Goal: Transaction & Acquisition: Purchase product/service

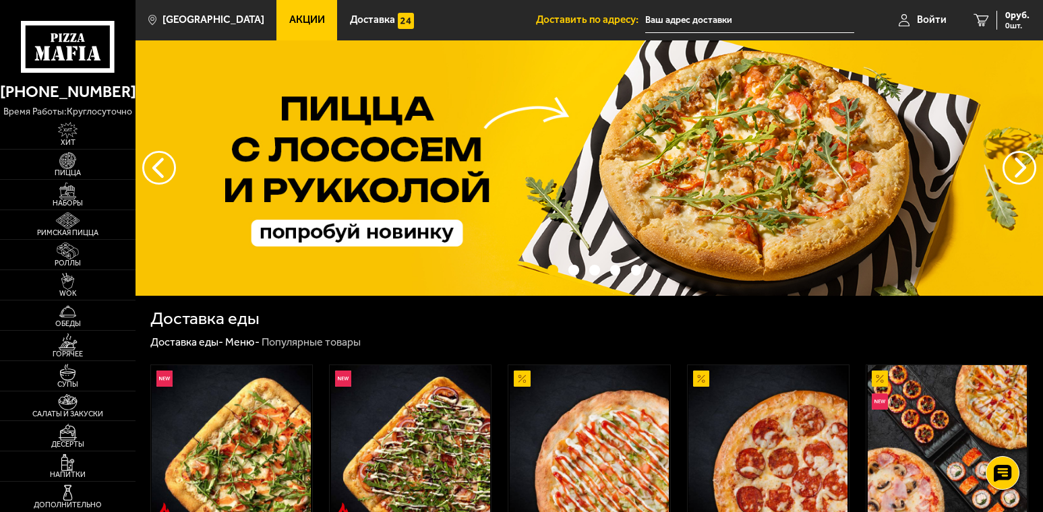
click at [681, 22] on input "text" at bounding box center [749, 20] width 208 height 25
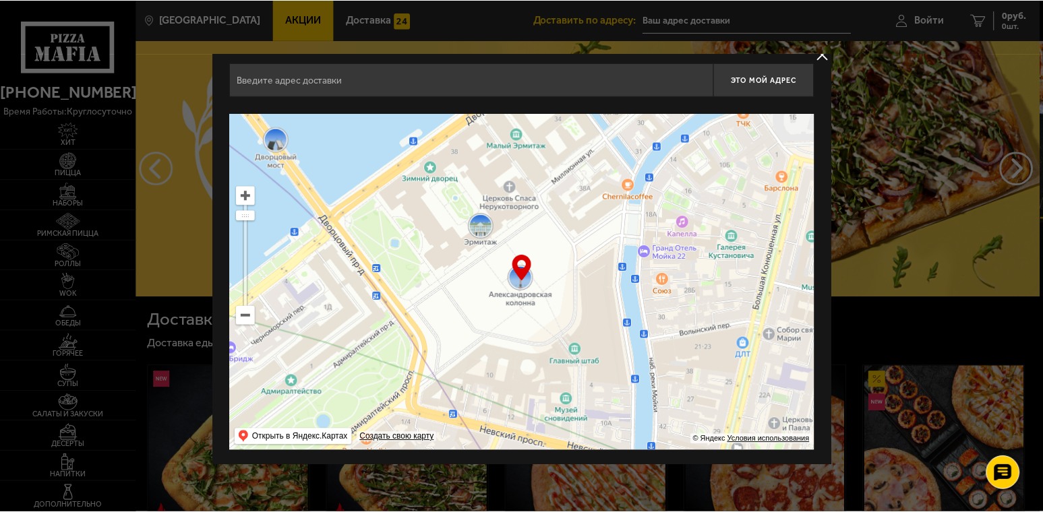
scroll to position [10, 0]
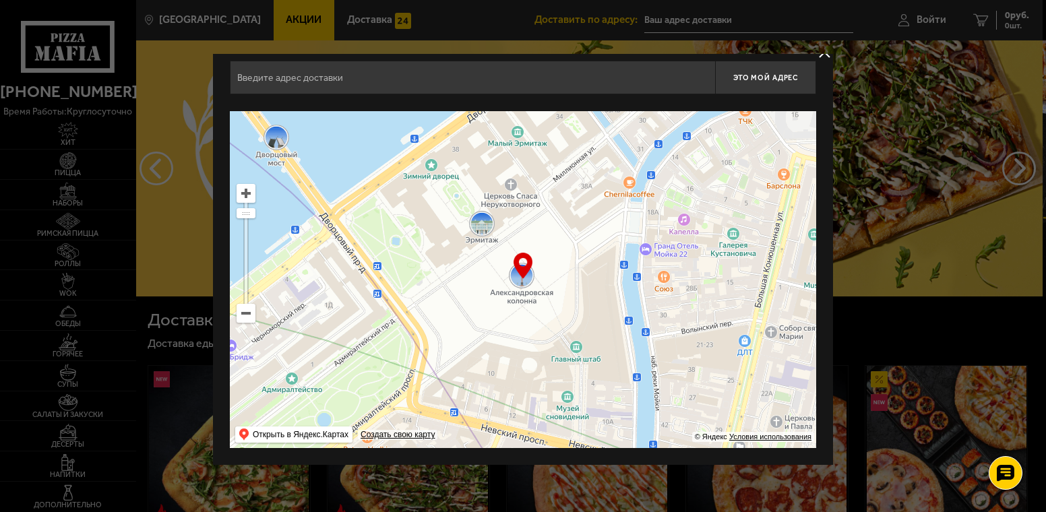
click at [243, 314] on ymaps at bounding box center [246, 314] width 18 height 18
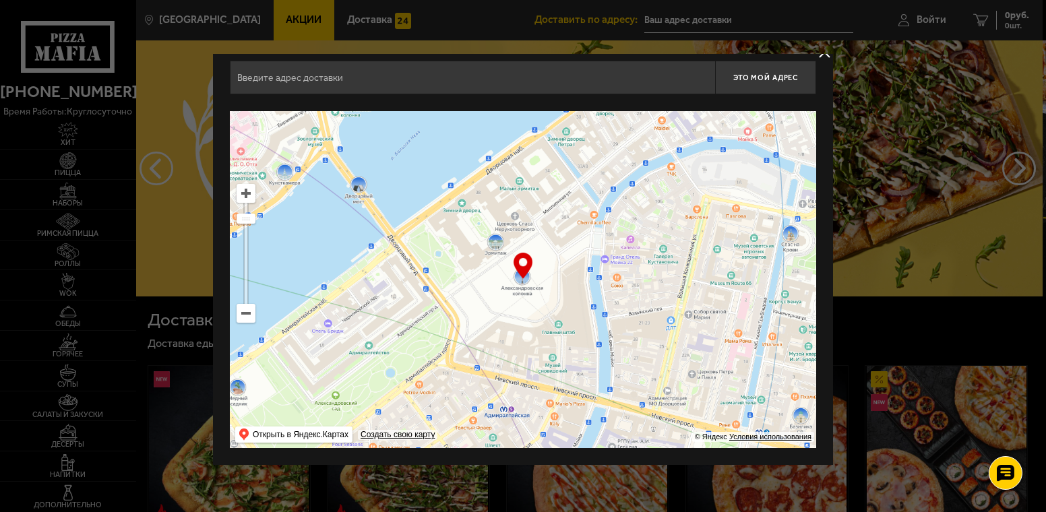
click at [243, 314] on ymaps at bounding box center [246, 314] width 18 height 18
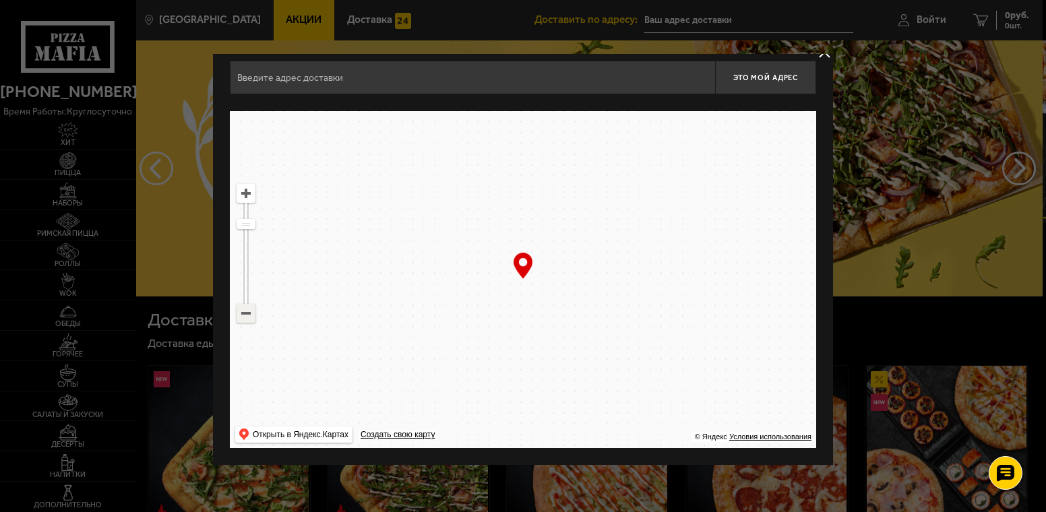
click at [243, 314] on ymaps at bounding box center [246, 314] width 18 height 18
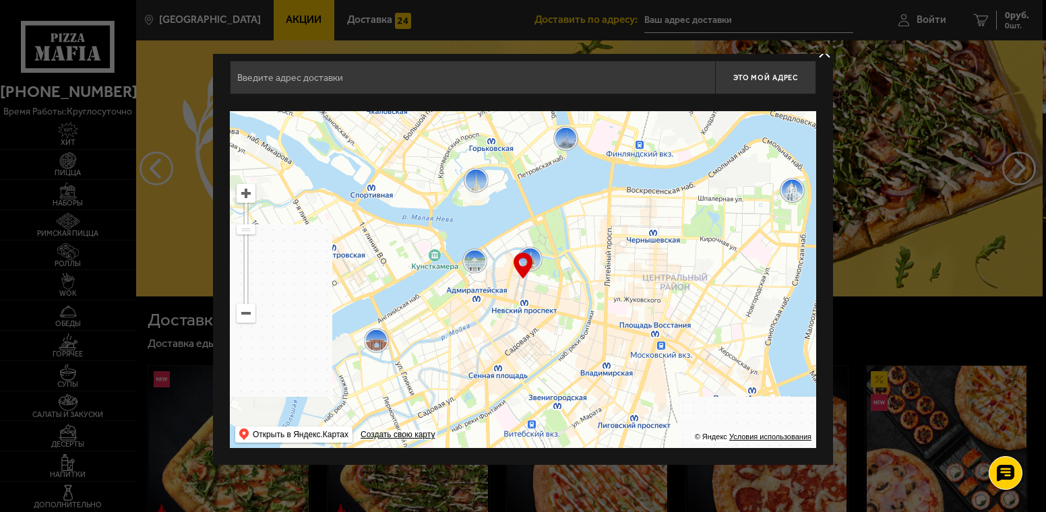
drag, startPoint x: 540, startPoint y: 315, endPoint x: 366, endPoint y: 301, distance: 174.4
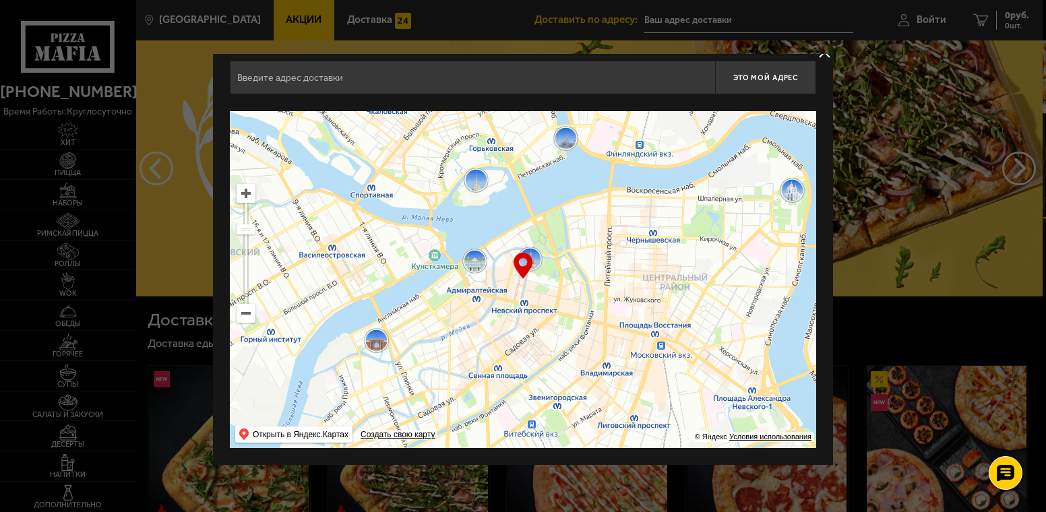
click at [332, 298] on ymaps at bounding box center [523, 279] width 586 height 337
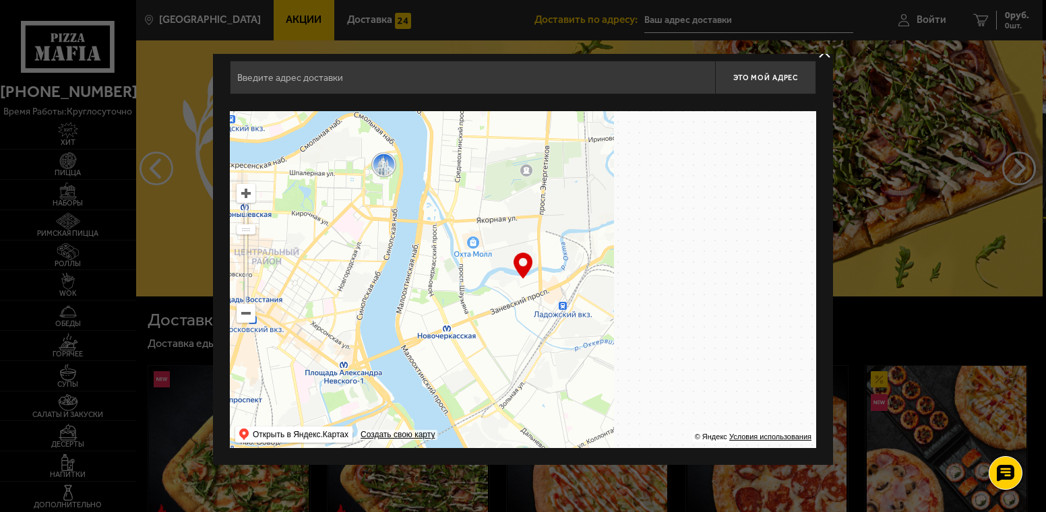
drag, startPoint x: 704, startPoint y: 315, endPoint x: 549, endPoint y: 310, distance: 155.8
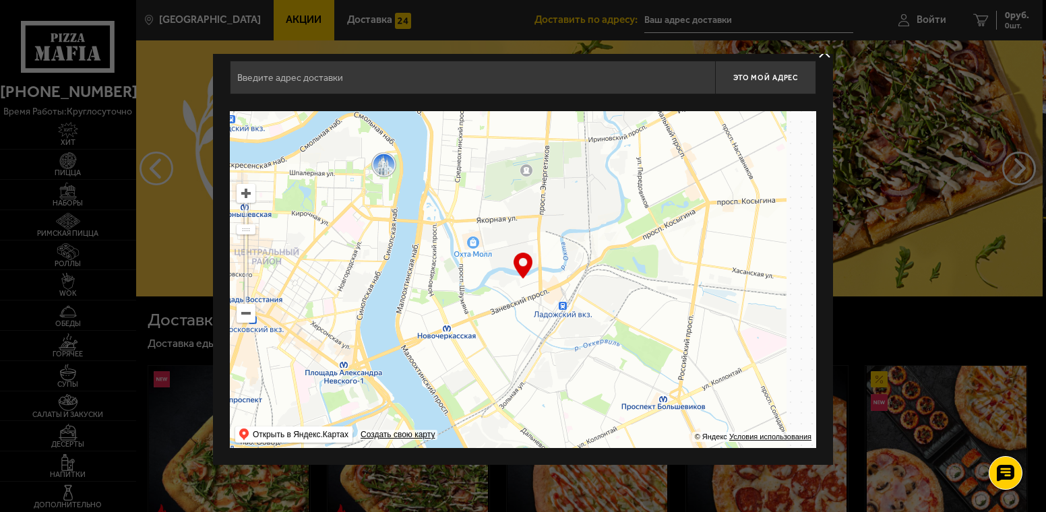
click at [538, 311] on ymaps at bounding box center [523, 279] width 586 height 337
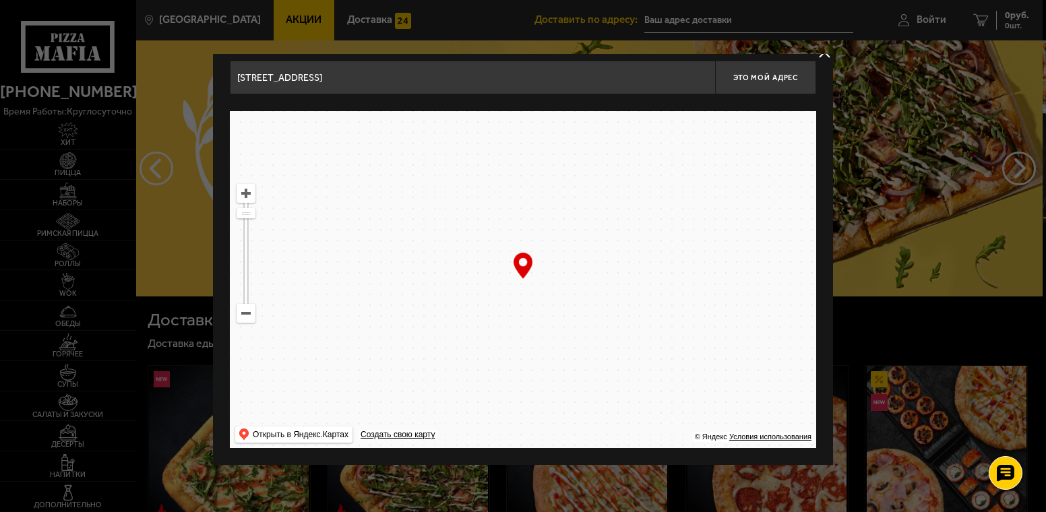
drag, startPoint x: 691, startPoint y: 273, endPoint x: 530, endPoint y: 419, distance: 216.6
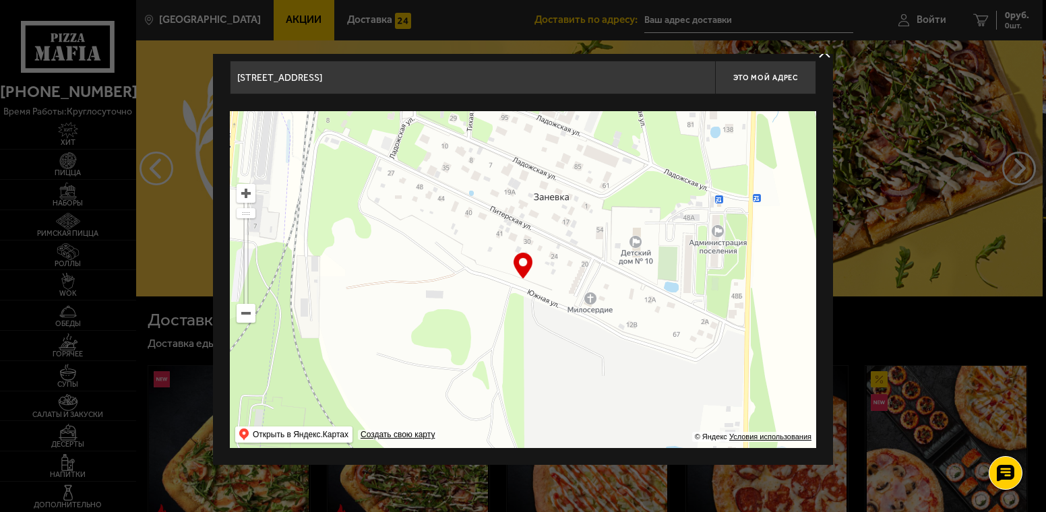
click at [530, 420] on ymaps at bounding box center [523, 279] width 586 height 337
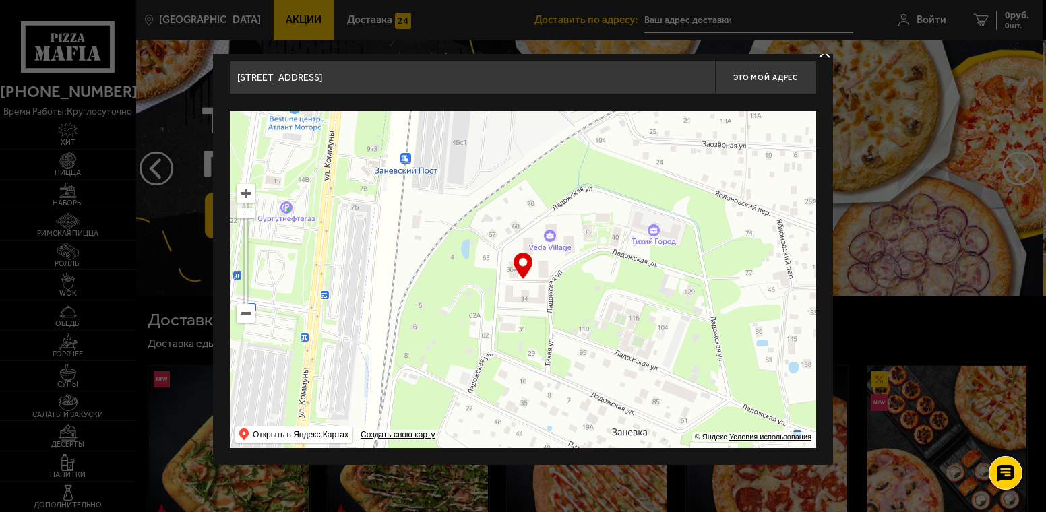
drag, startPoint x: 594, startPoint y: 259, endPoint x: 571, endPoint y: 359, distance: 103.2
click at [565, 394] on ymaps at bounding box center [523, 279] width 586 height 337
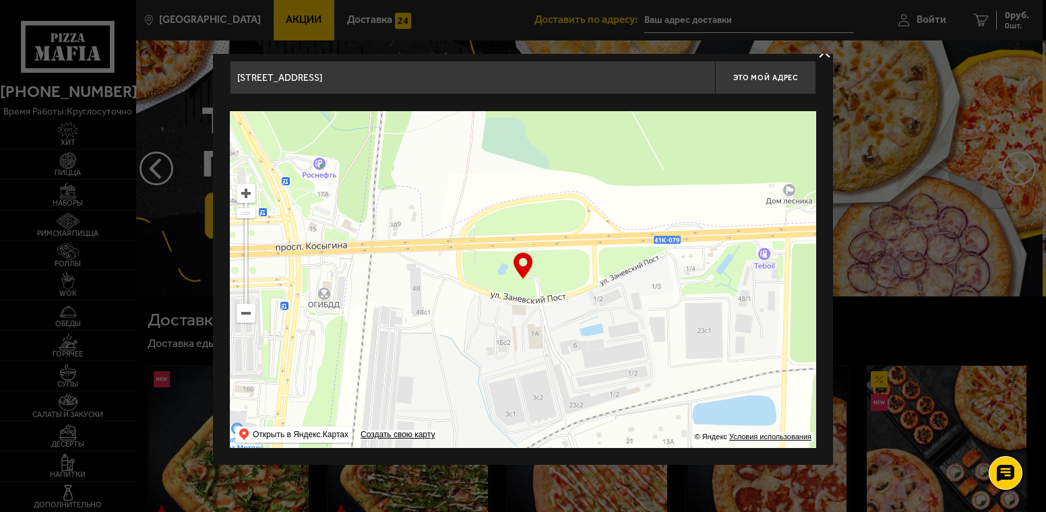
drag, startPoint x: 591, startPoint y: 256, endPoint x: 569, endPoint y: 379, distance: 124.7
click at [569, 379] on ymaps at bounding box center [523, 279] width 586 height 337
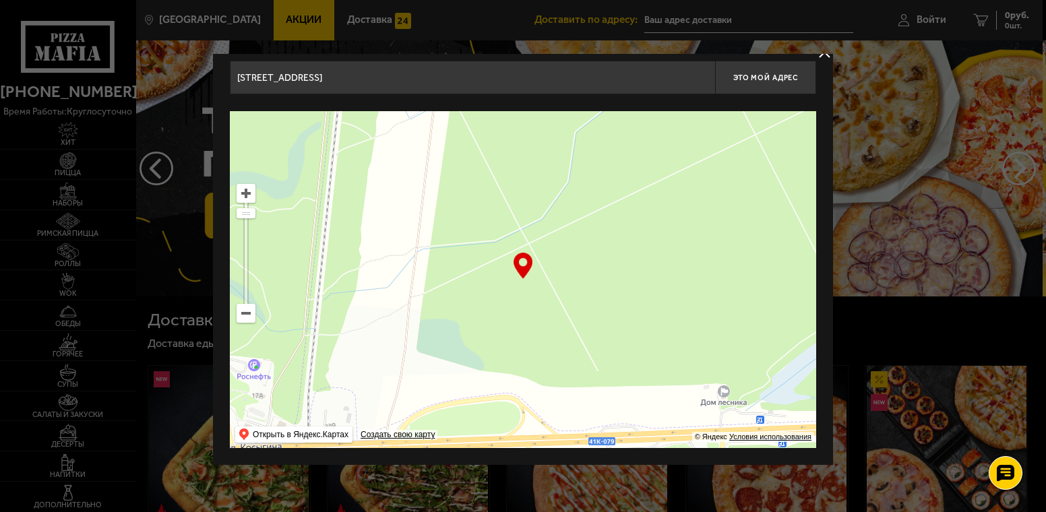
drag, startPoint x: 587, startPoint y: 294, endPoint x: 353, endPoint y: 185, distance: 257.8
click at [353, 185] on ymaps at bounding box center [523, 279] width 586 height 337
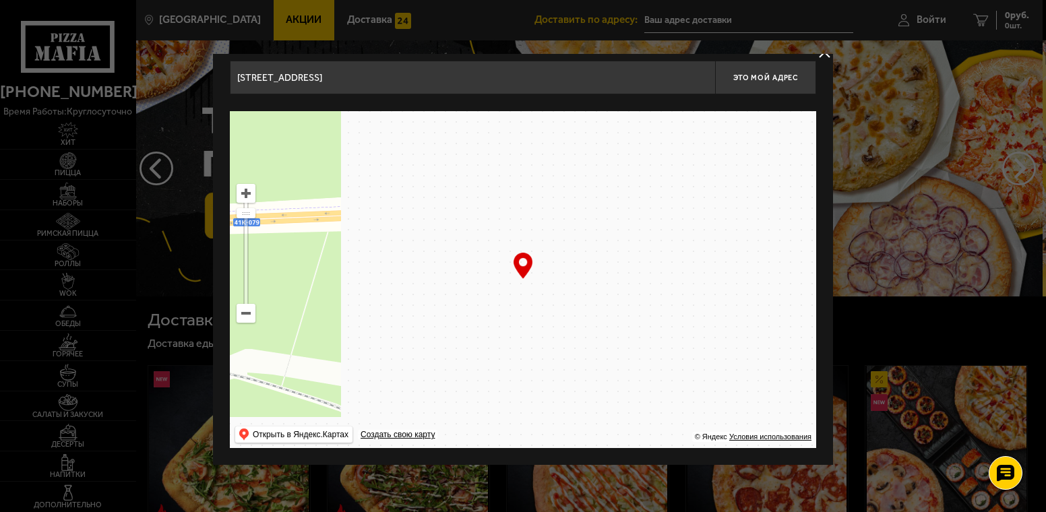
drag, startPoint x: 623, startPoint y: 308, endPoint x: 455, endPoint y: 280, distance: 170.8
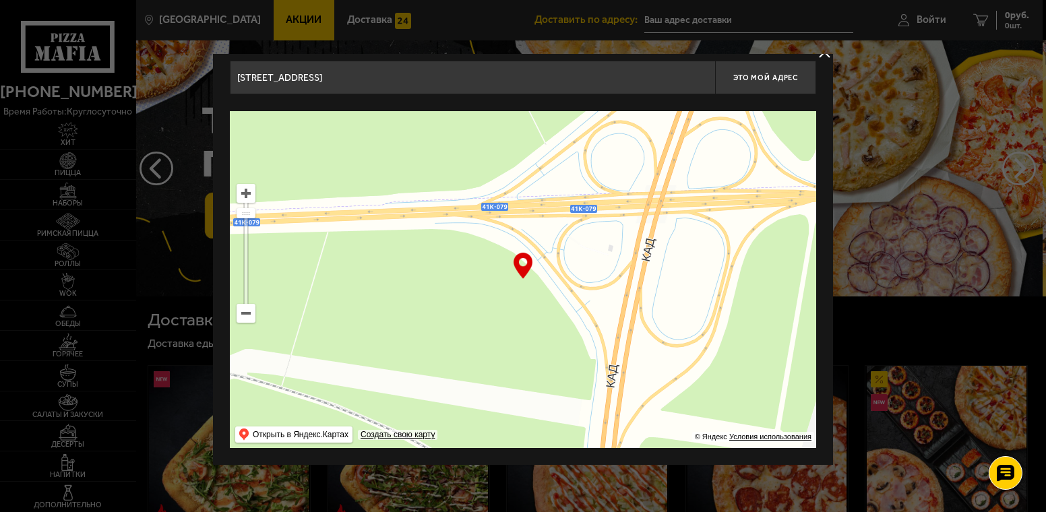
click at [361, 280] on ymaps at bounding box center [523, 279] width 586 height 337
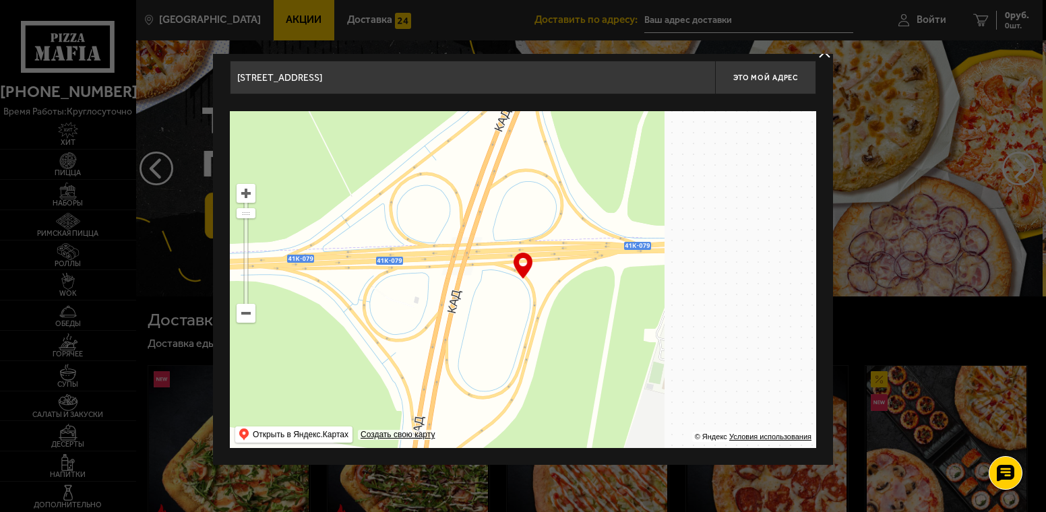
drag, startPoint x: 770, startPoint y: 304, endPoint x: 503, endPoint y: 307, distance: 266.9
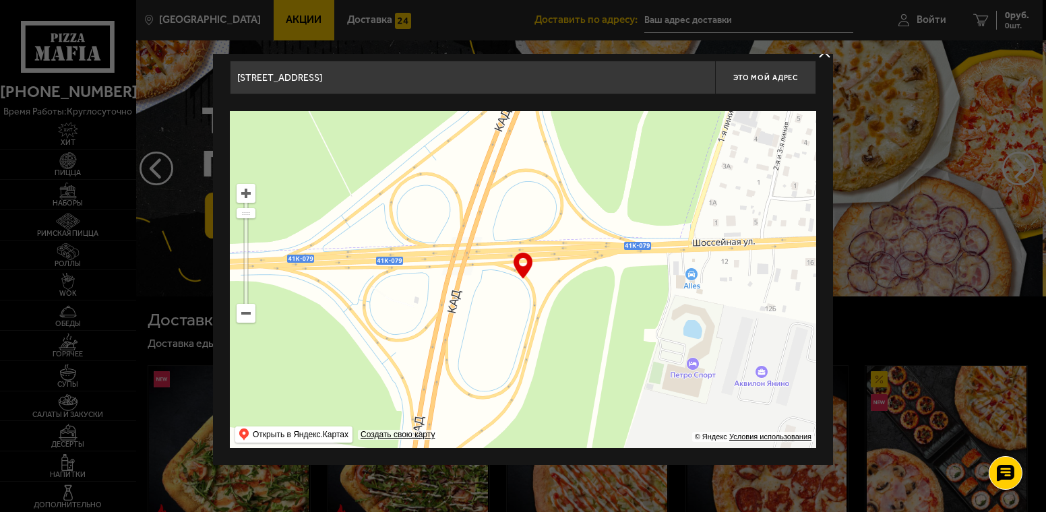
click at [507, 307] on ymaps at bounding box center [523, 279] width 586 height 337
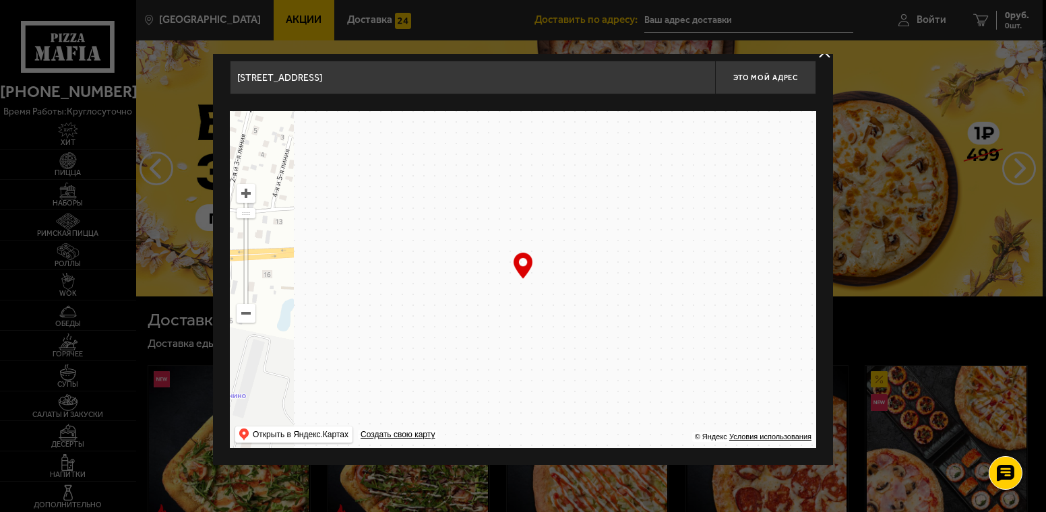
drag, startPoint x: 726, startPoint y: 312, endPoint x: 491, endPoint y: 312, distance: 234.5
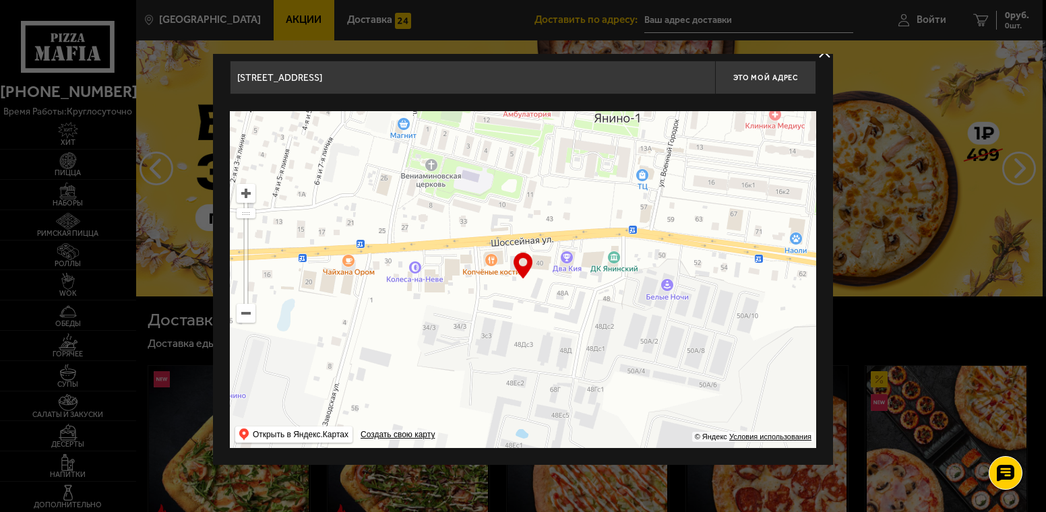
click at [491, 312] on ymaps at bounding box center [523, 279] width 586 height 337
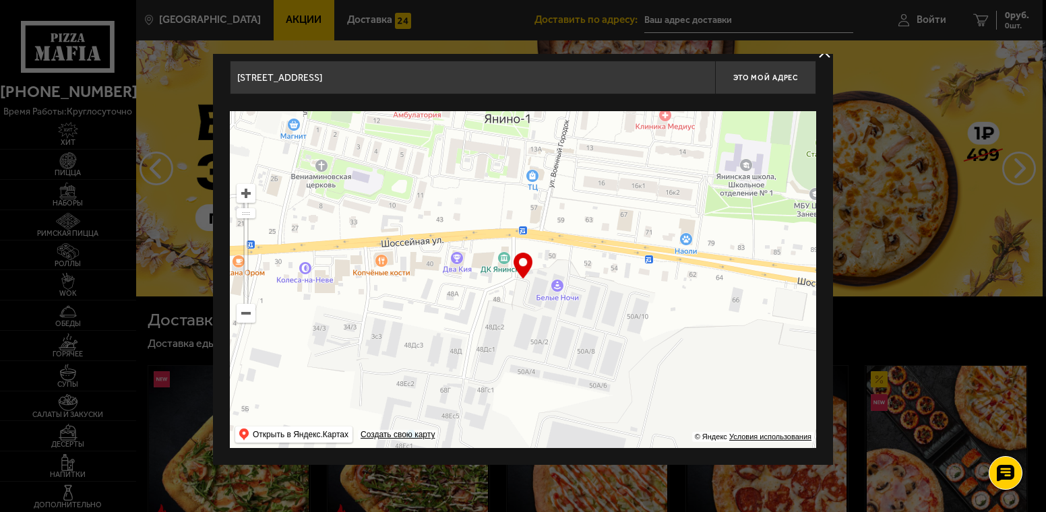
drag, startPoint x: 634, startPoint y: 309, endPoint x: 548, endPoint y: 301, distance: 86.6
click at [615, 310] on ymaps at bounding box center [523, 279] width 586 height 337
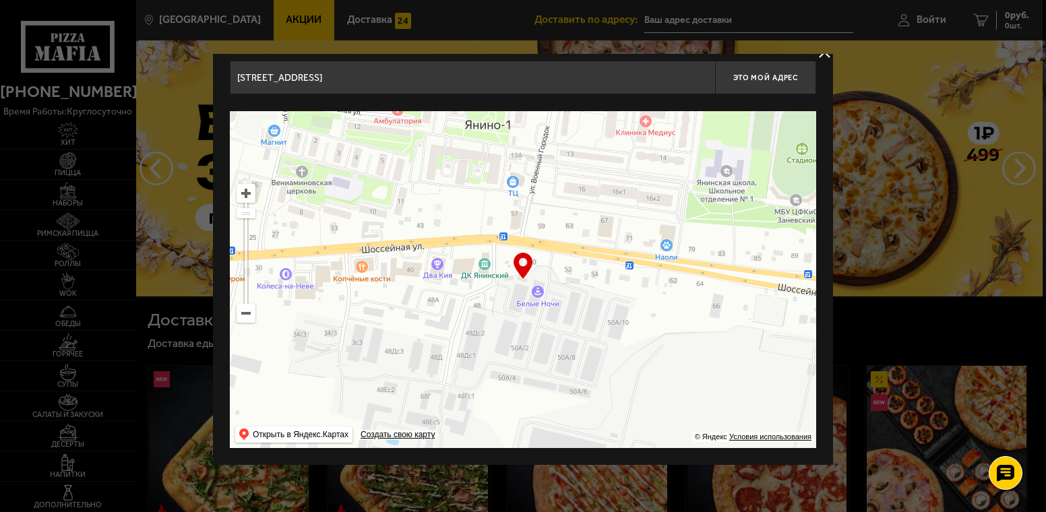
type input "[STREET_ADDRESS]"
click at [246, 199] on ymaps at bounding box center [246, 194] width 18 height 18
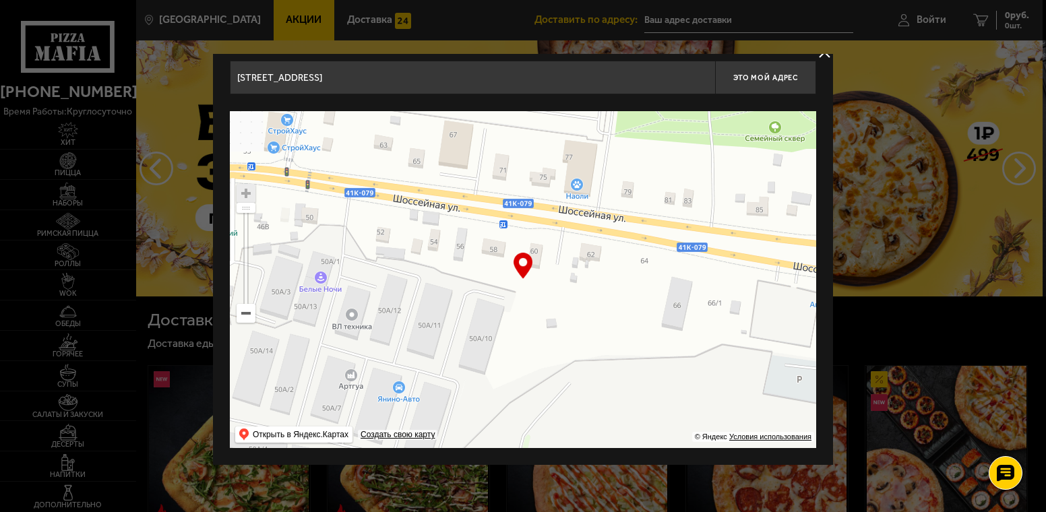
drag, startPoint x: 622, startPoint y: 323, endPoint x: 399, endPoint y: 299, distance: 224.4
click at [399, 299] on ymaps at bounding box center [523, 279] width 586 height 337
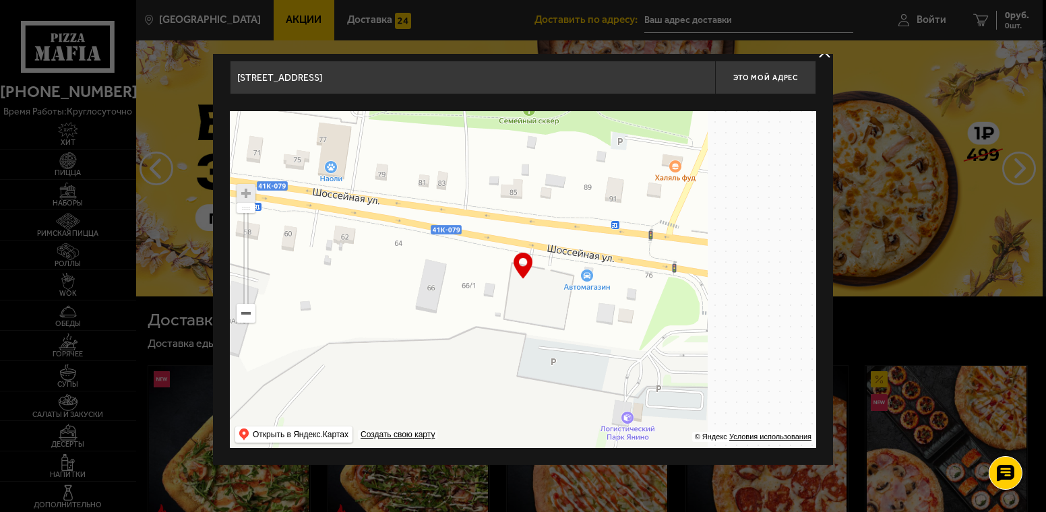
drag, startPoint x: 793, startPoint y: 314, endPoint x: 493, endPoint y: 295, distance: 299.9
click at [493, 295] on ymaps at bounding box center [523, 279] width 586 height 337
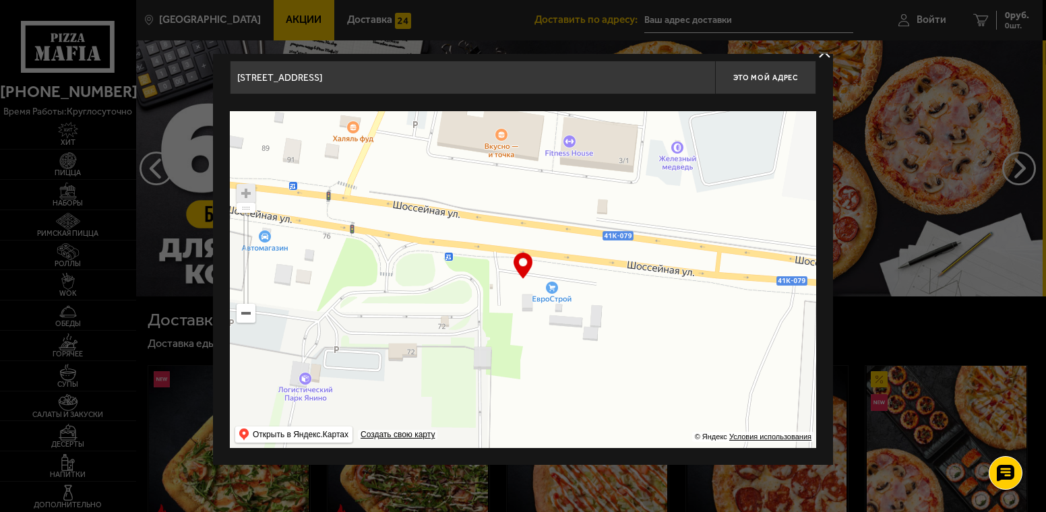
drag, startPoint x: 659, startPoint y: 321, endPoint x: 443, endPoint y: 276, distance: 221.1
click at [440, 276] on ymaps at bounding box center [523, 279] width 586 height 337
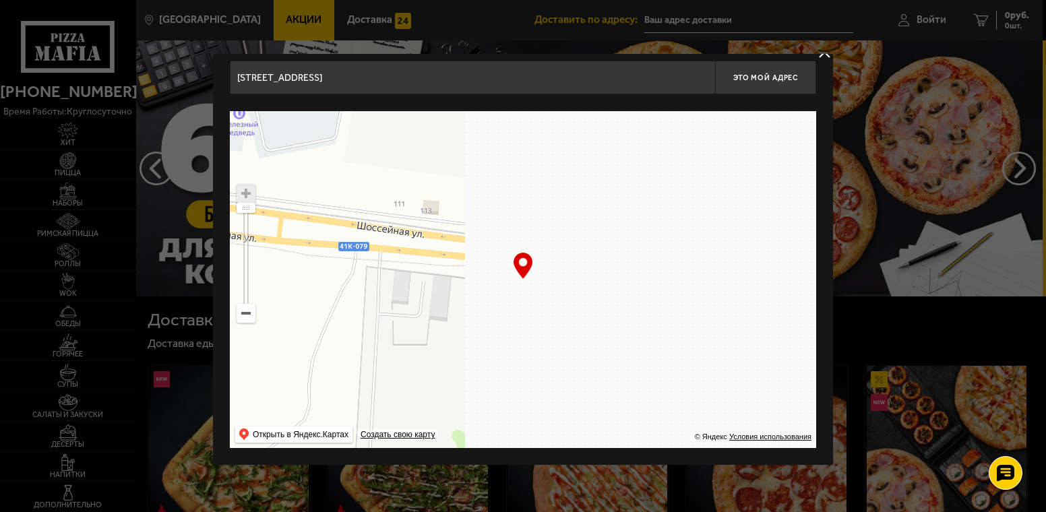
drag, startPoint x: 472, startPoint y: 291, endPoint x: 434, endPoint y: 290, distance: 37.8
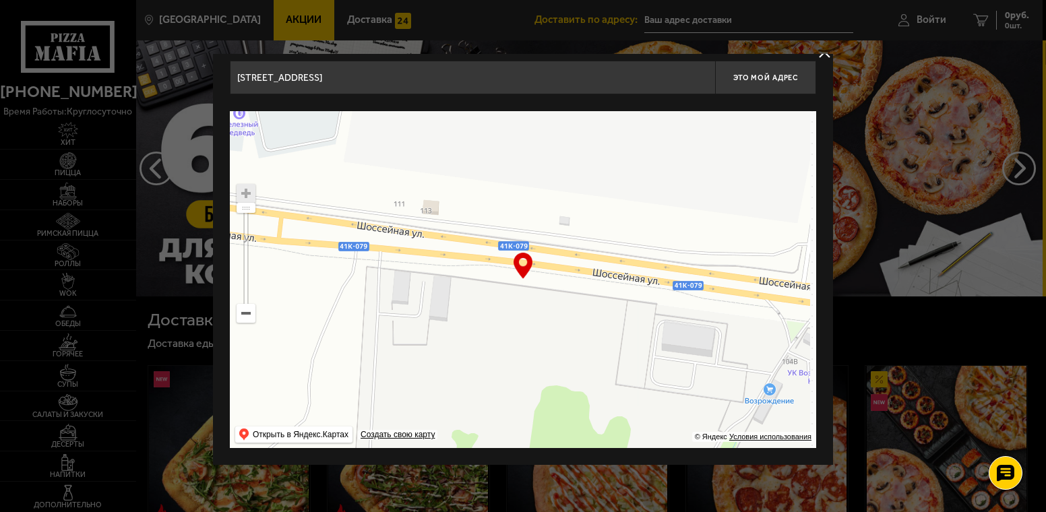
click at [434, 290] on ymaps at bounding box center [523, 279] width 586 height 337
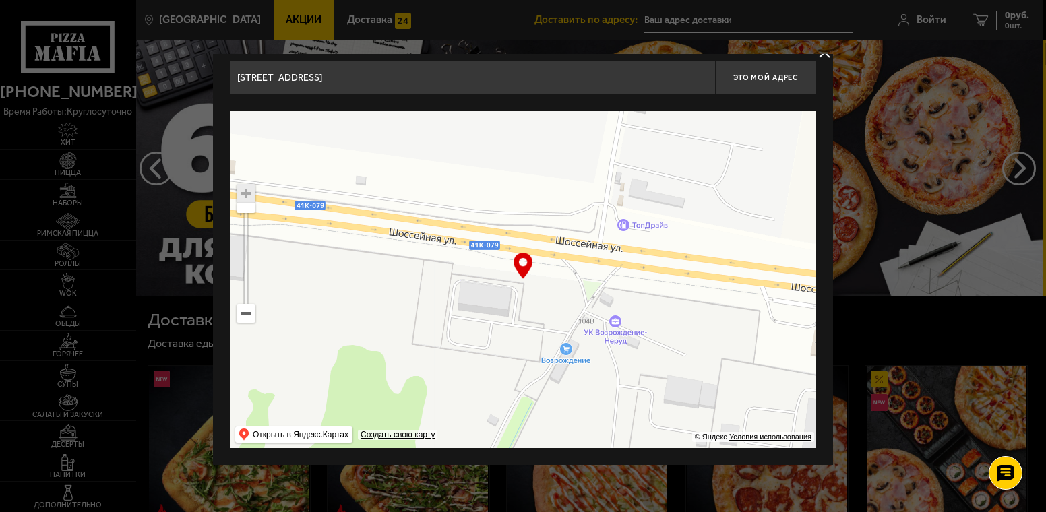
drag, startPoint x: 567, startPoint y: 309, endPoint x: 501, endPoint y: 284, distance: 71.2
click at [459, 268] on ymaps at bounding box center [523, 279] width 586 height 337
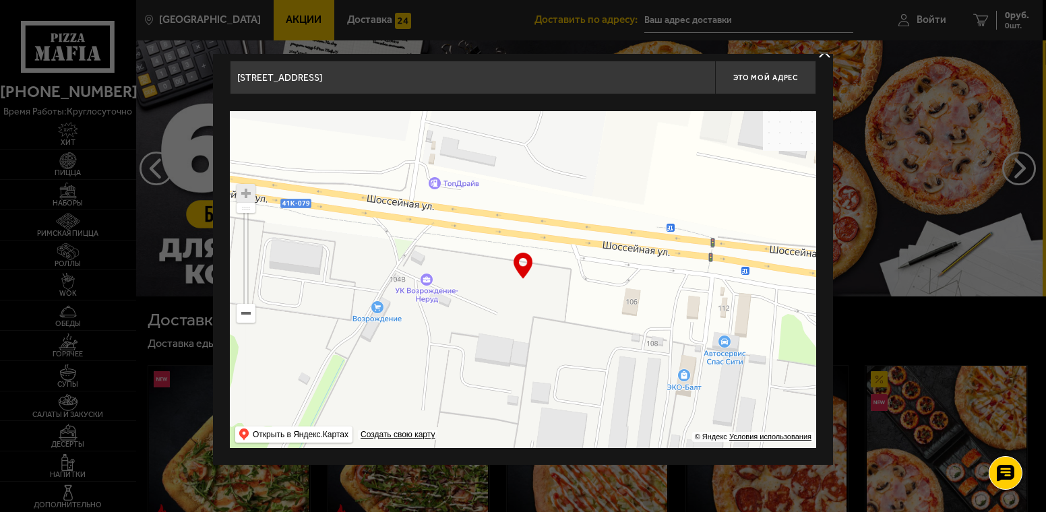
drag, startPoint x: 625, startPoint y: 313, endPoint x: 490, endPoint y: 298, distance: 135.7
click at [490, 298] on ymaps at bounding box center [523, 279] width 586 height 337
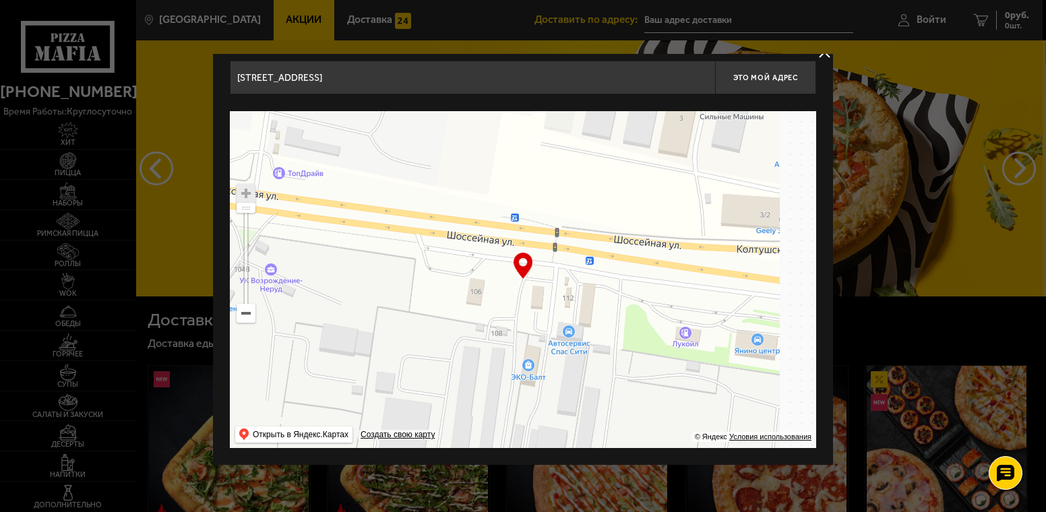
drag, startPoint x: 634, startPoint y: 299, endPoint x: 402, endPoint y: 284, distance: 232.3
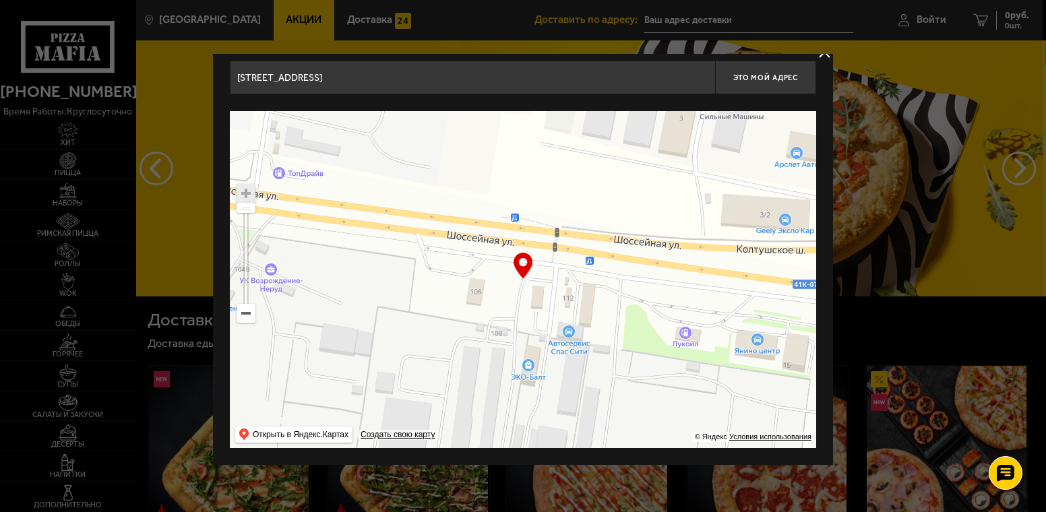
click at [582, 301] on ymaps at bounding box center [523, 279] width 586 height 337
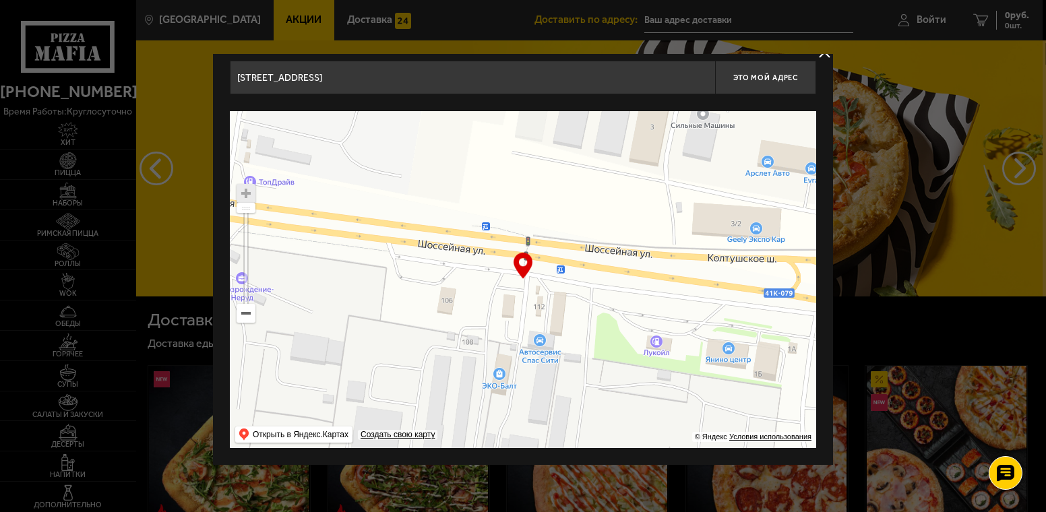
click at [241, 191] on ymaps at bounding box center [246, 194] width 18 height 18
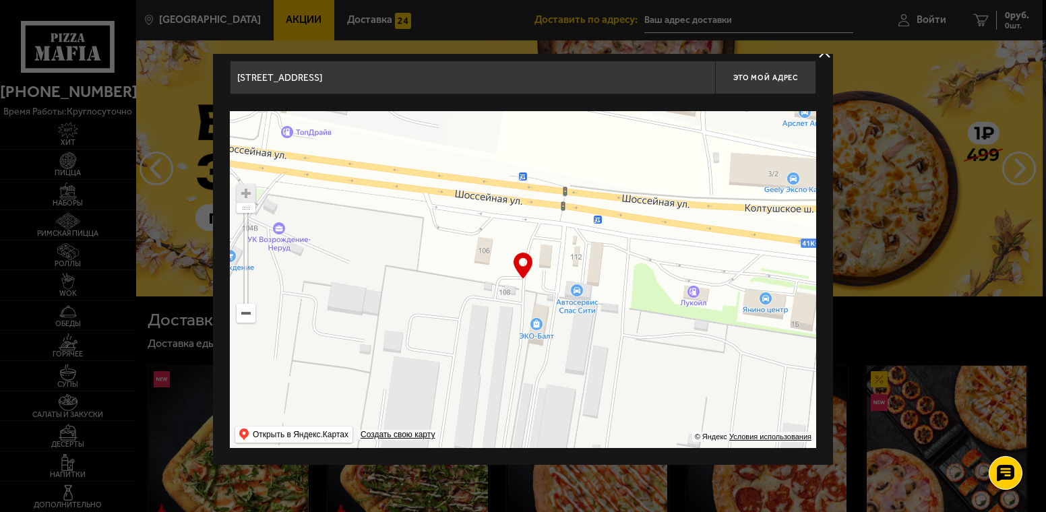
drag, startPoint x: 557, startPoint y: 300, endPoint x: 594, endPoint y: 250, distance: 62.1
click at [594, 250] on ymaps at bounding box center [523, 279] width 586 height 337
click at [771, 75] on span "Это мой адрес" at bounding box center [765, 77] width 65 height 9
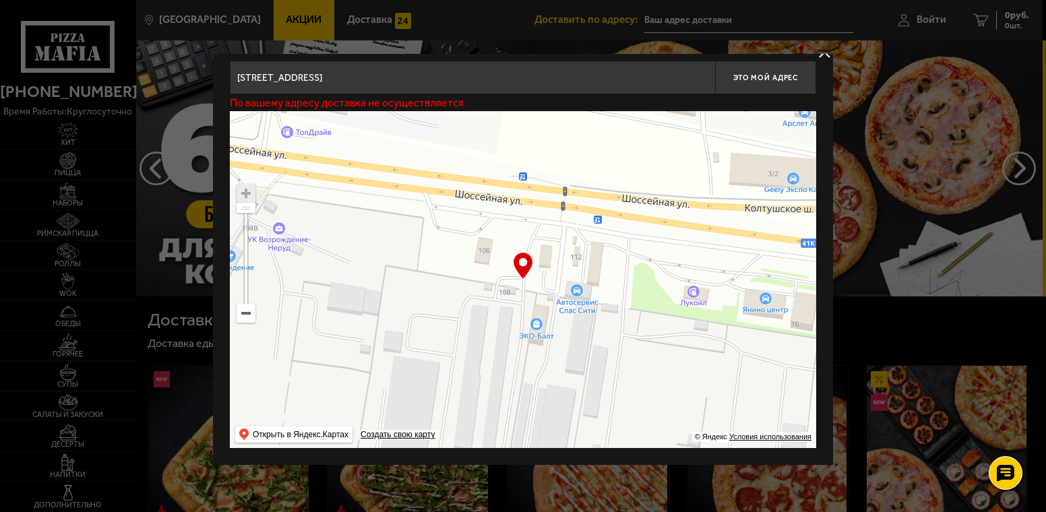
click at [824, 57] on button "delivery type" at bounding box center [824, 52] width 17 height 17
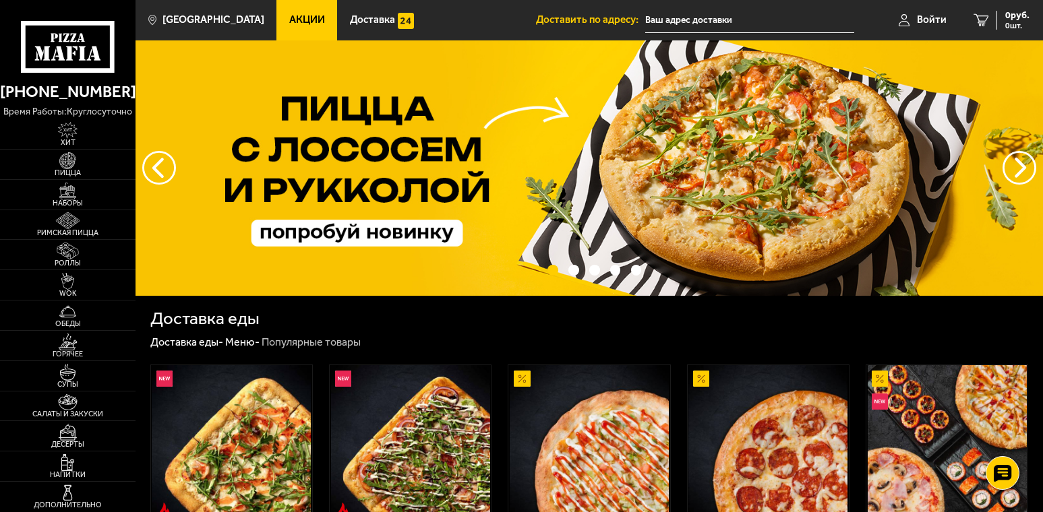
click at [691, 16] on input "text" at bounding box center [749, 20] width 208 height 25
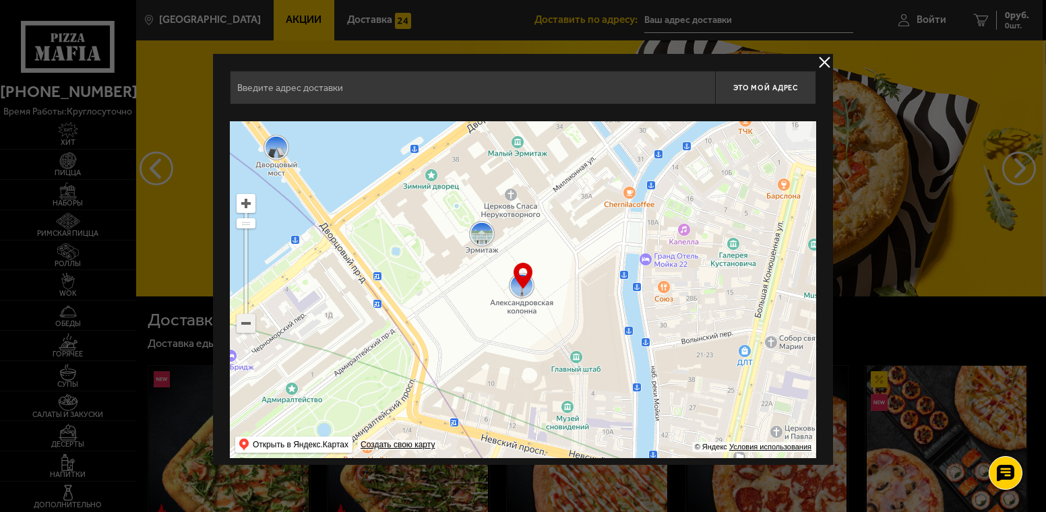
click at [240, 321] on ymaps at bounding box center [246, 324] width 18 height 18
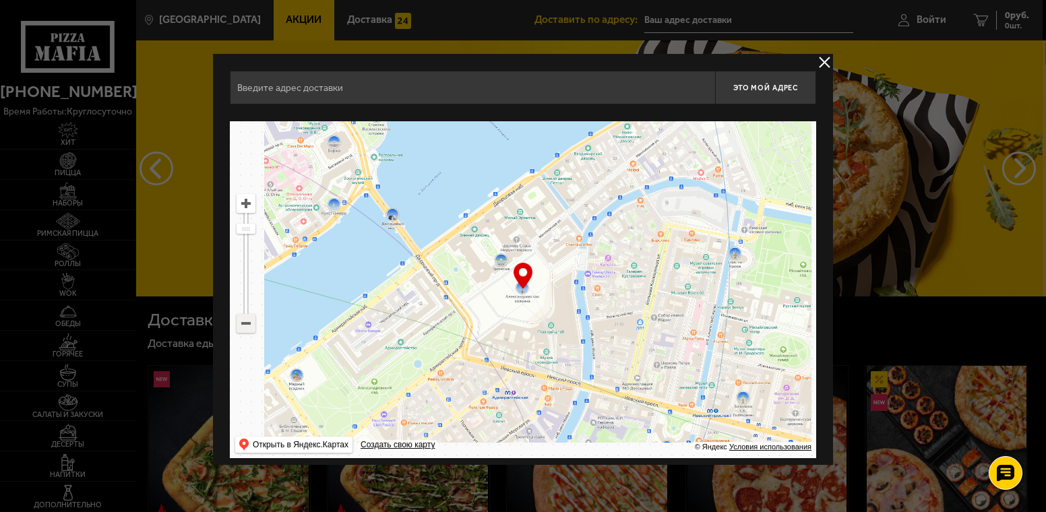
click at [240, 321] on ymaps at bounding box center [246, 324] width 18 height 18
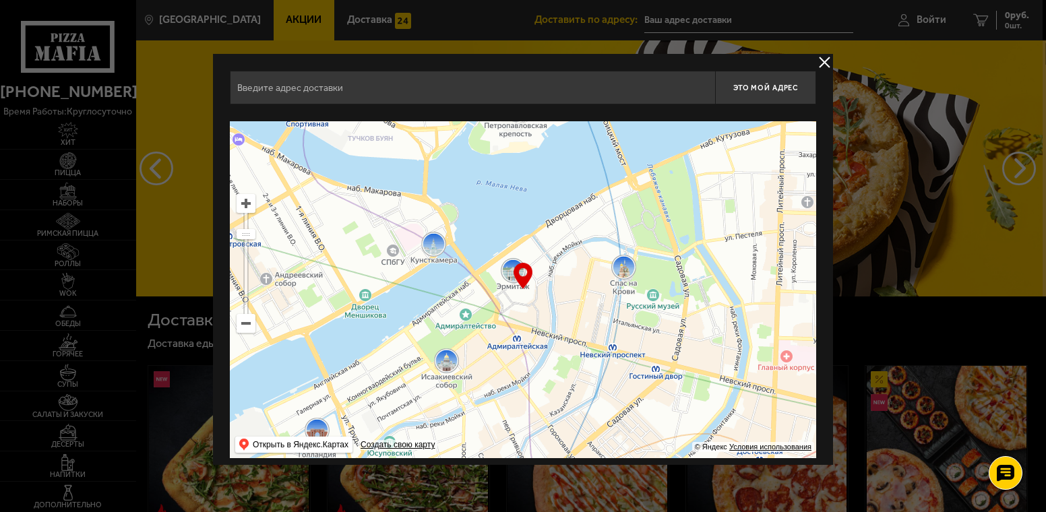
drag, startPoint x: 587, startPoint y: 346, endPoint x: 321, endPoint y: 323, distance: 266.6
click at [330, 323] on ymaps at bounding box center [523, 289] width 586 height 337
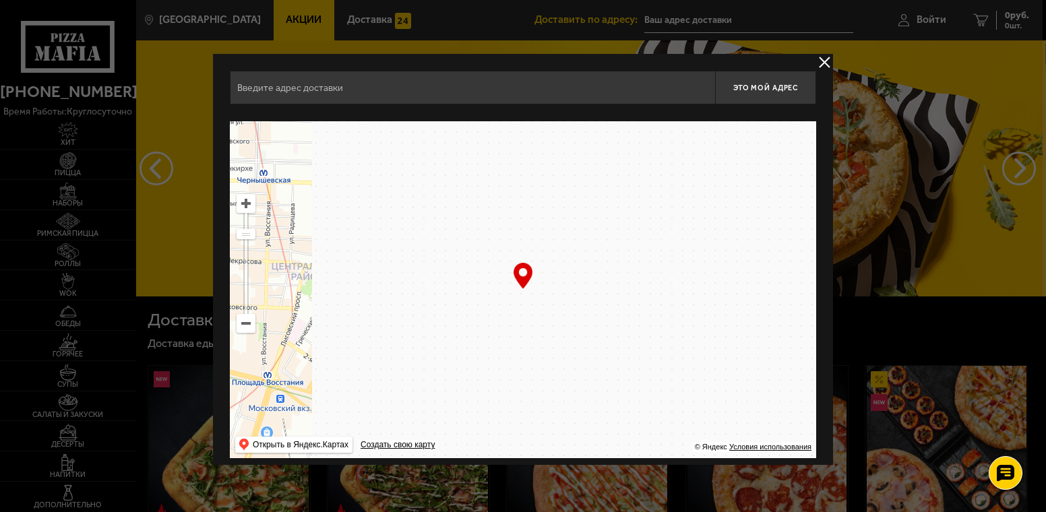
drag, startPoint x: 559, startPoint y: 329, endPoint x: 337, endPoint y: 324, distance: 221.8
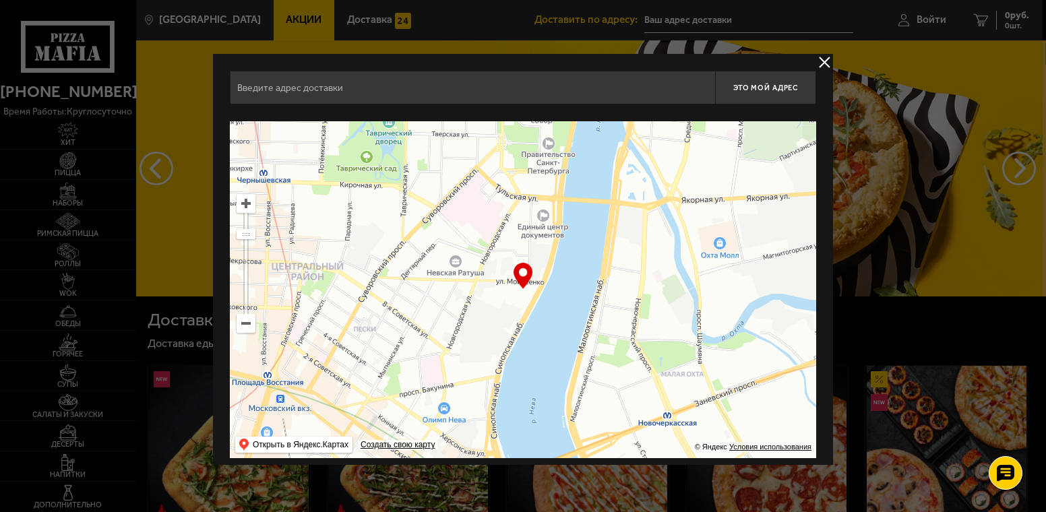
click at [358, 324] on ymaps at bounding box center [523, 289] width 586 height 337
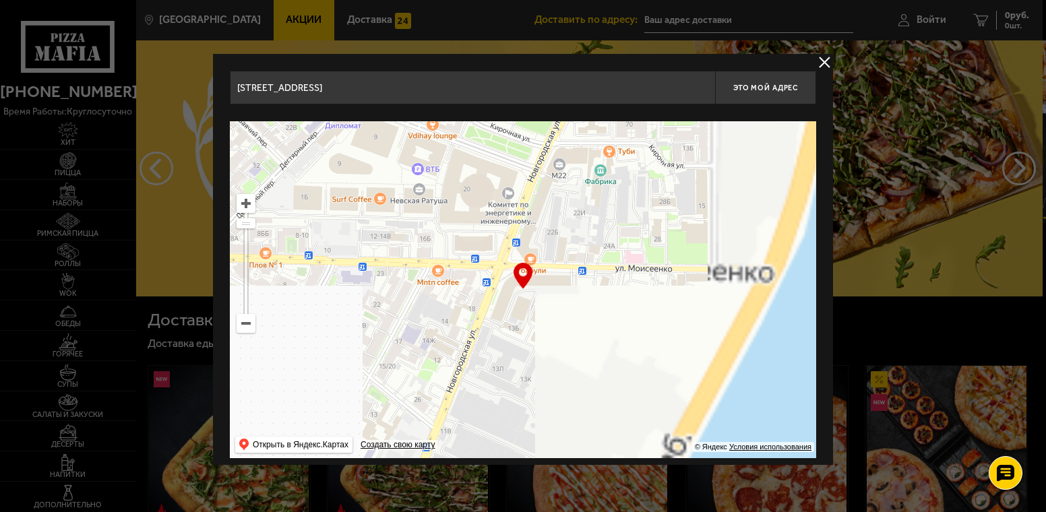
drag, startPoint x: 503, startPoint y: 327, endPoint x: 356, endPoint y: 328, distance: 147.6
click at [355, 329] on ymaps at bounding box center [523, 289] width 586 height 337
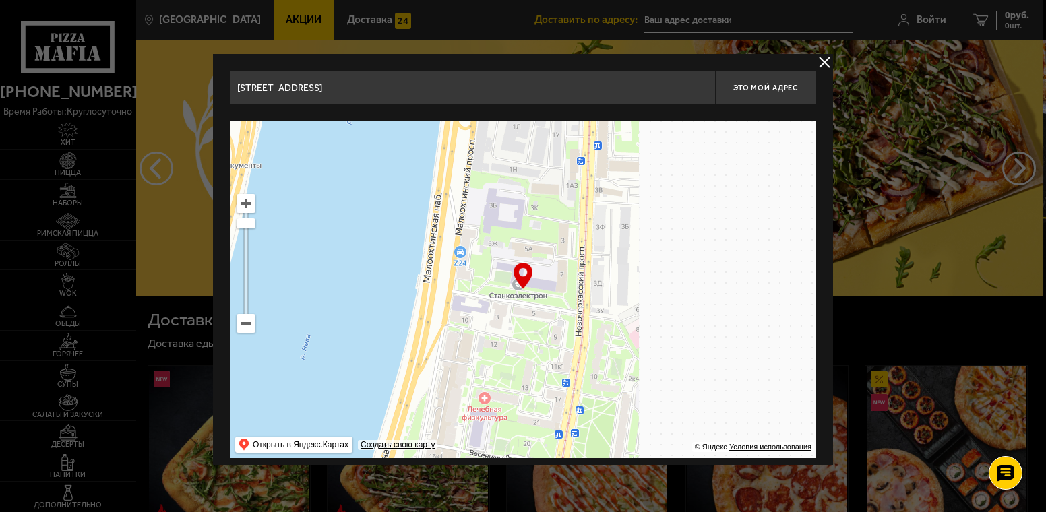
drag, startPoint x: 594, startPoint y: 272, endPoint x: 385, endPoint y: 320, distance: 213.7
click at [284, 352] on ymaps at bounding box center [523, 289] width 586 height 337
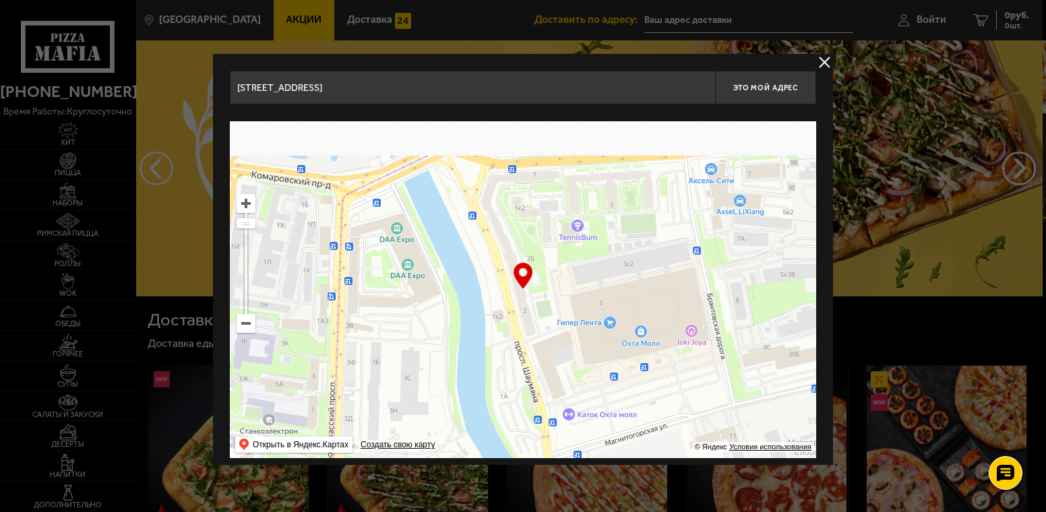
drag, startPoint x: 468, startPoint y: 270, endPoint x: 415, endPoint y: 416, distance: 155.4
click at [415, 416] on ymaps at bounding box center [523, 289] width 586 height 337
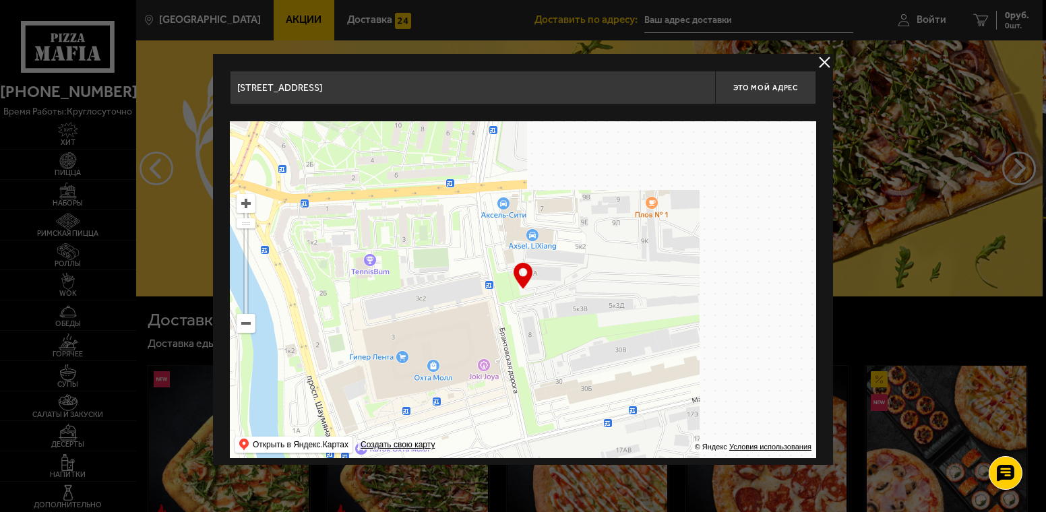
drag, startPoint x: 627, startPoint y: 318, endPoint x: 286, endPoint y: 170, distance: 372.5
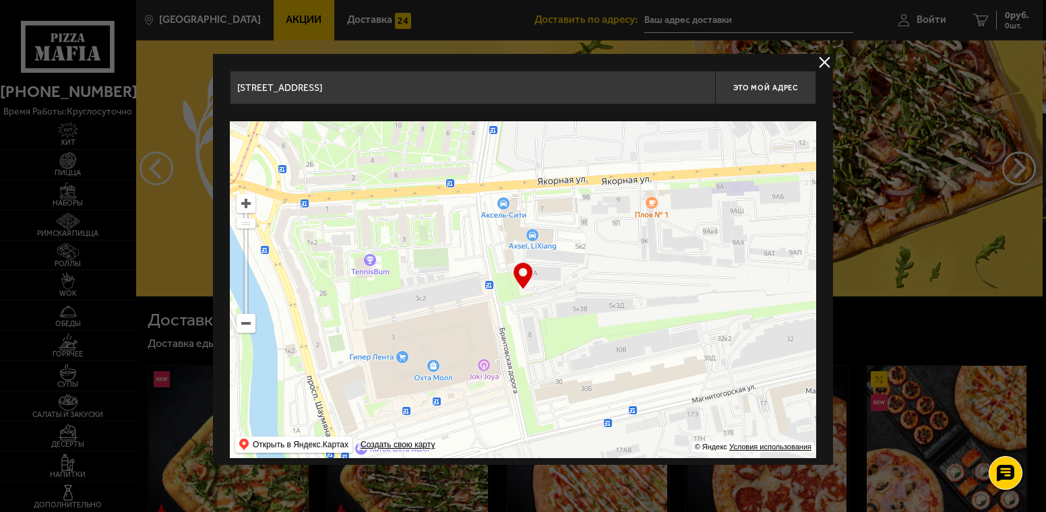
click at [294, 177] on ymaps at bounding box center [523, 289] width 586 height 337
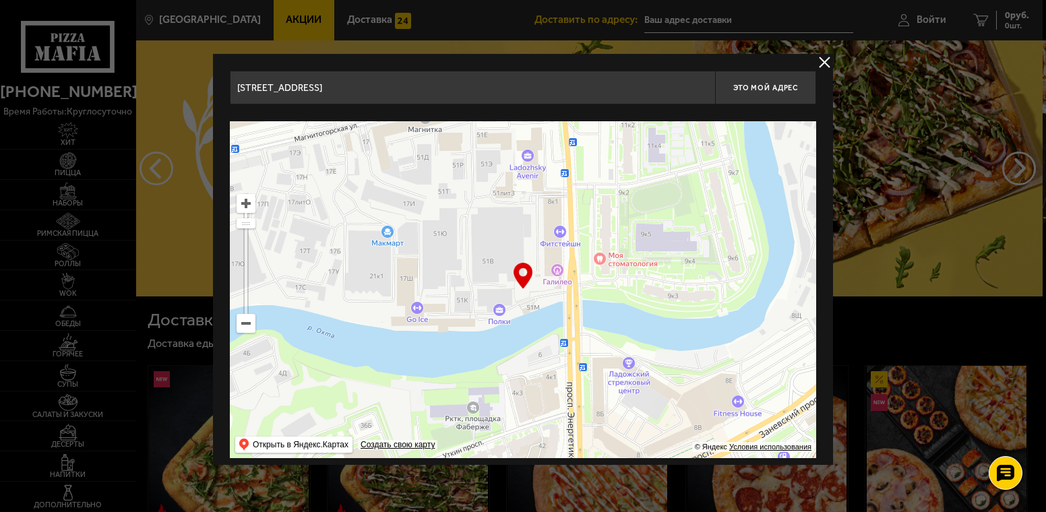
drag, startPoint x: 576, startPoint y: 295, endPoint x: 483, endPoint y: 172, distance: 153.9
click at [483, 172] on ymaps at bounding box center [523, 289] width 586 height 337
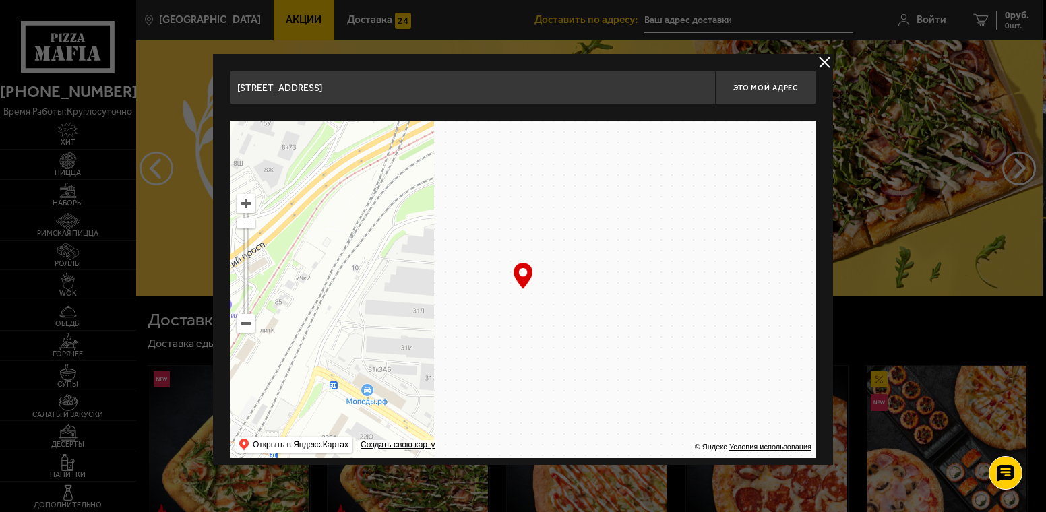
drag, startPoint x: 543, startPoint y: 266, endPoint x: 247, endPoint y: 330, distance: 302.2
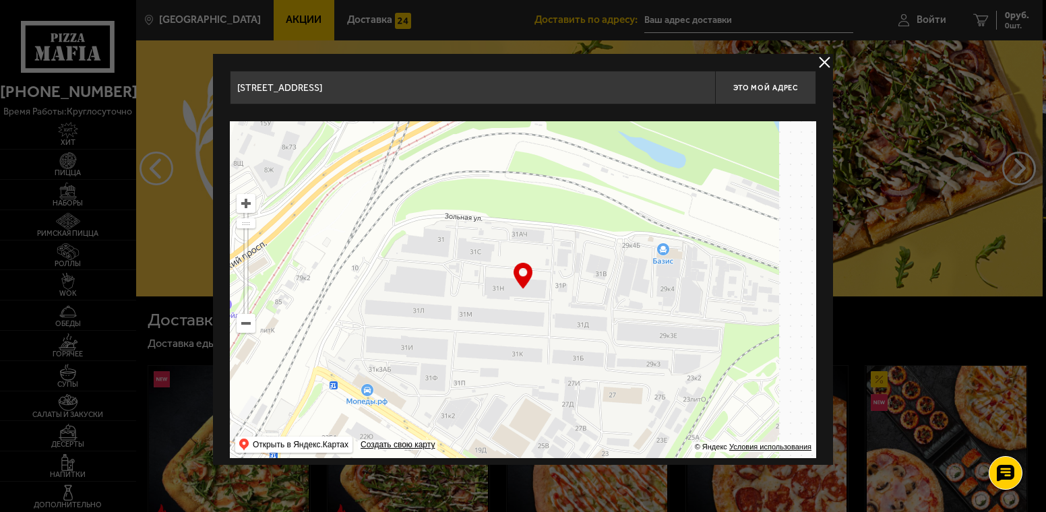
click at [230, 331] on ymaps at bounding box center [523, 289] width 586 height 337
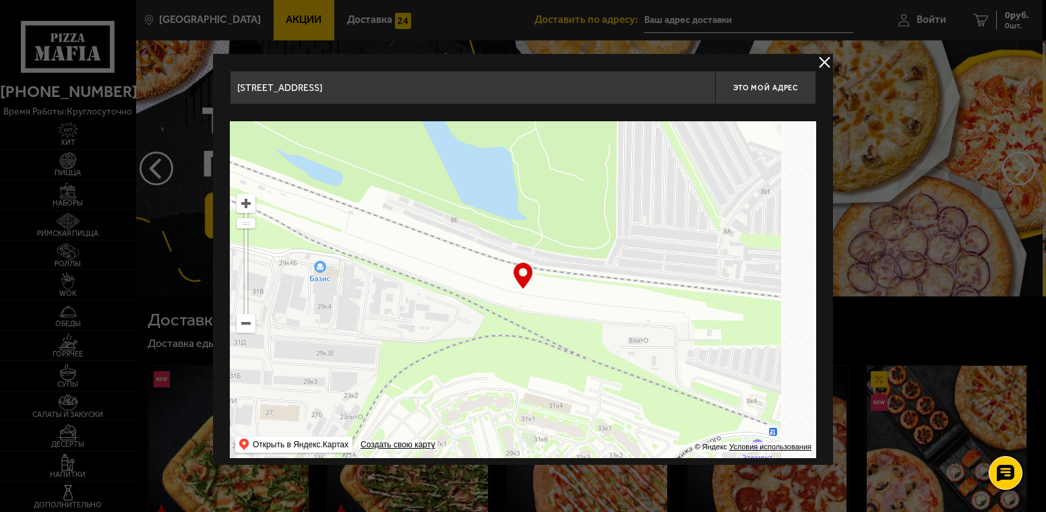
drag, startPoint x: 555, startPoint y: 330, endPoint x: 431, endPoint y: 431, distance: 160.5
click at [428, 433] on ymaps at bounding box center [523, 289] width 586 height 337
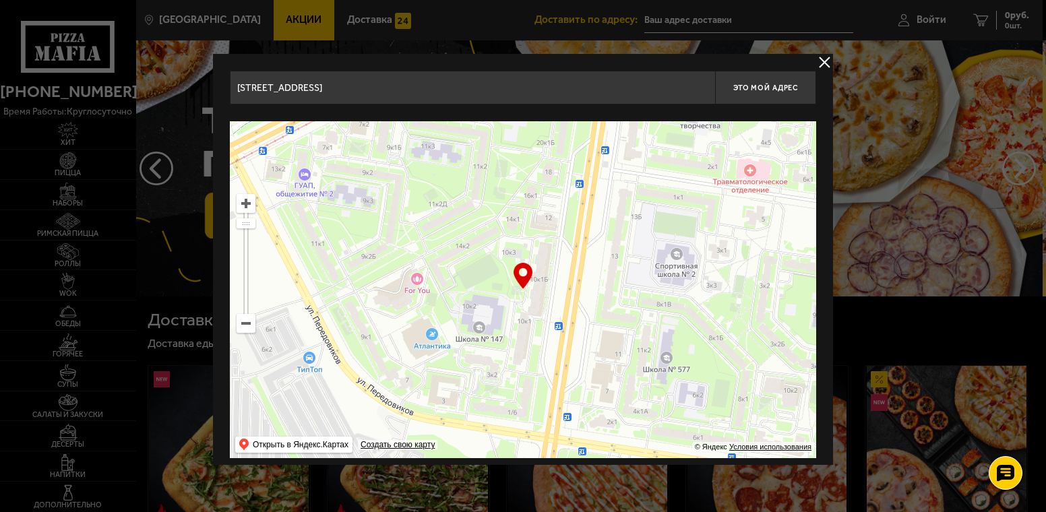
drag, startPoint x: 606, startPoint y: 310, endPoint x: 443, endPoint y: 399, distance: 185.8
click at [442, 399] on ymaps at bounding box center [523, 289] width 586 height 337
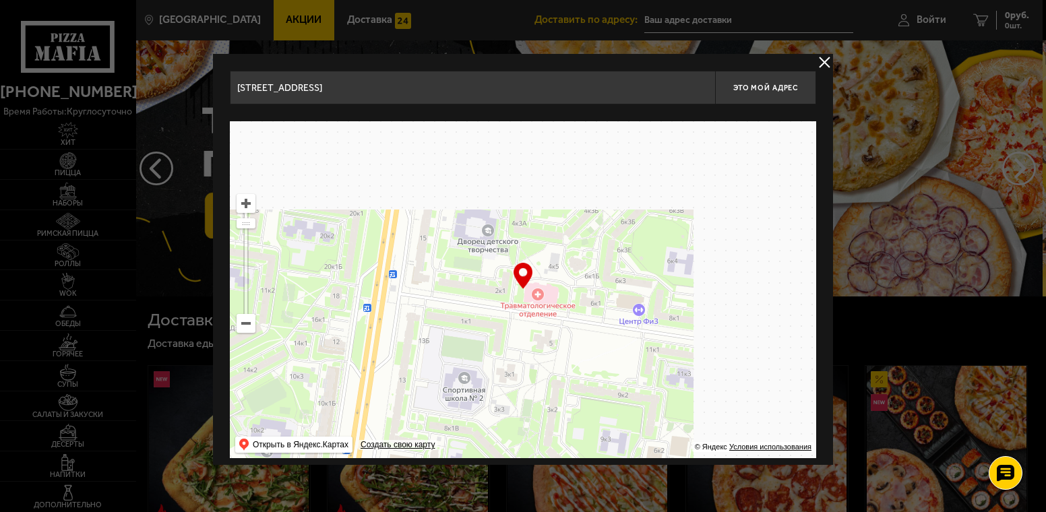
drag, startPoint x: 581, startPoint y: 297, endPoint x: 419, endPoint y: 380, distance: 182.7
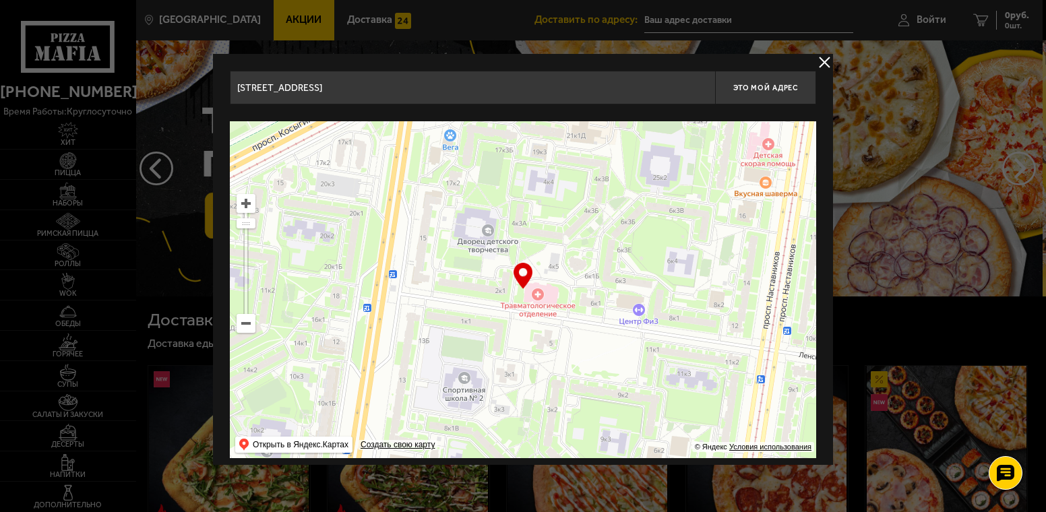
click at [400, 392] on ymaps at bounding box center [523, 289] width 586 height 337
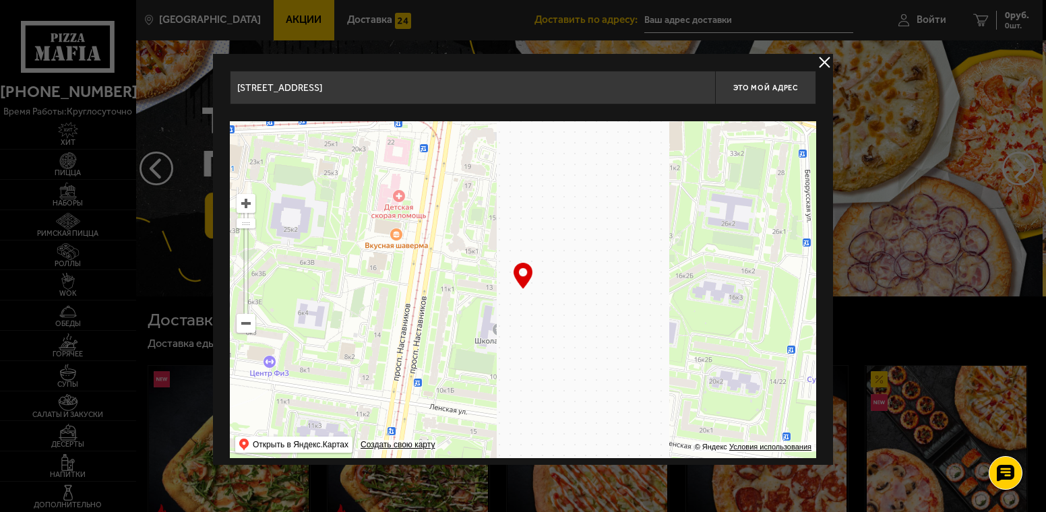
drag, startPoint x: 593, startPoint y: 315, endPoint x: 446, endPoint y: 402, distance: 170.7
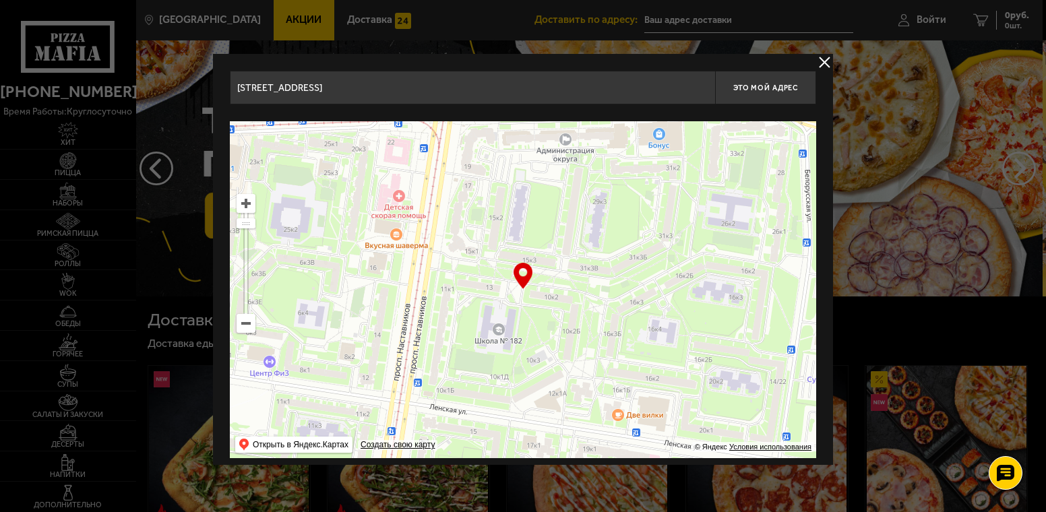
click at [447, 402] on ymaps at bounding box center [523, 289] width 586 height 337
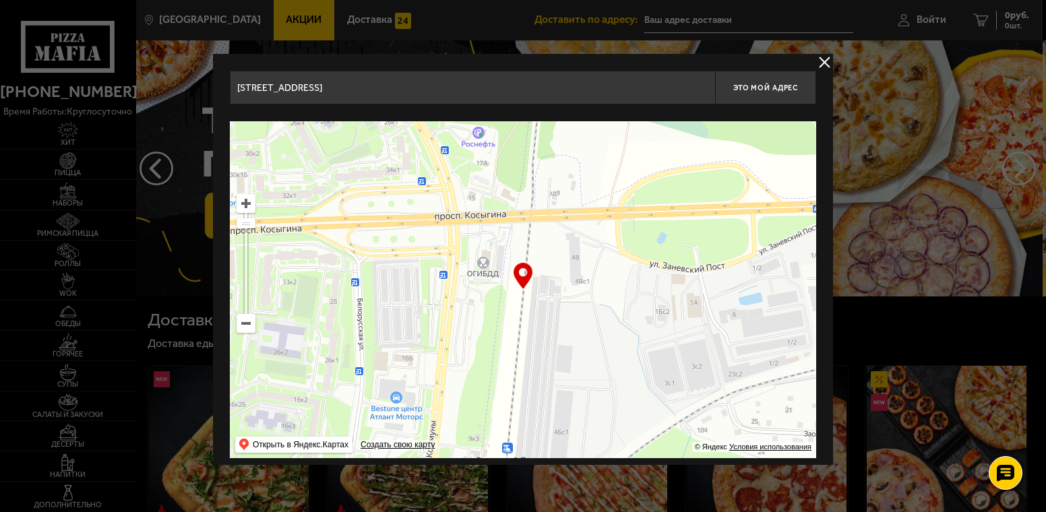
drag
click at [467, 286] on ymaps at bounding box center [523, 289] width 586 height 337
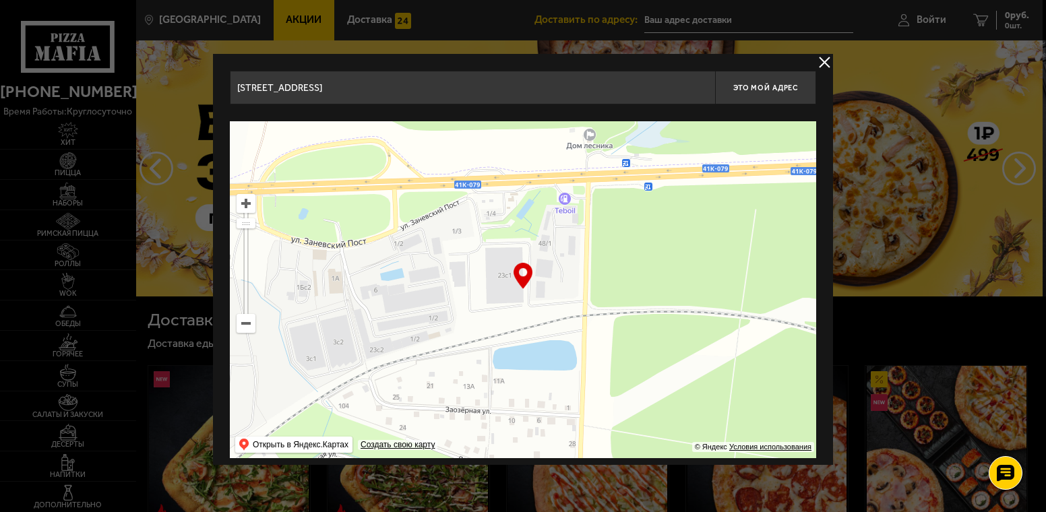
click at [406, 303] on ymaps at bounding box center [523, 289] width 586 height 337
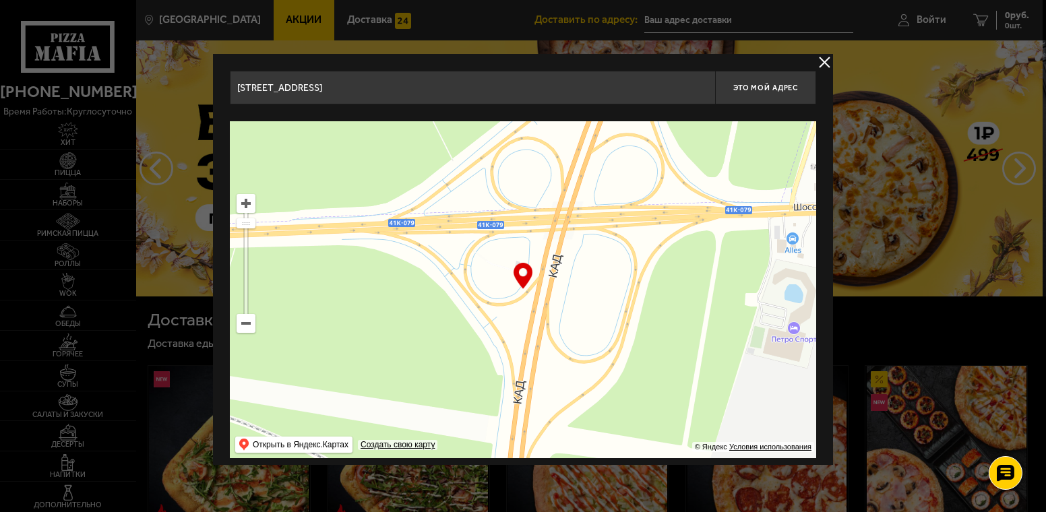
click at [392, 276] on ymaps at bounding box center [523, 289] width 586 height 337
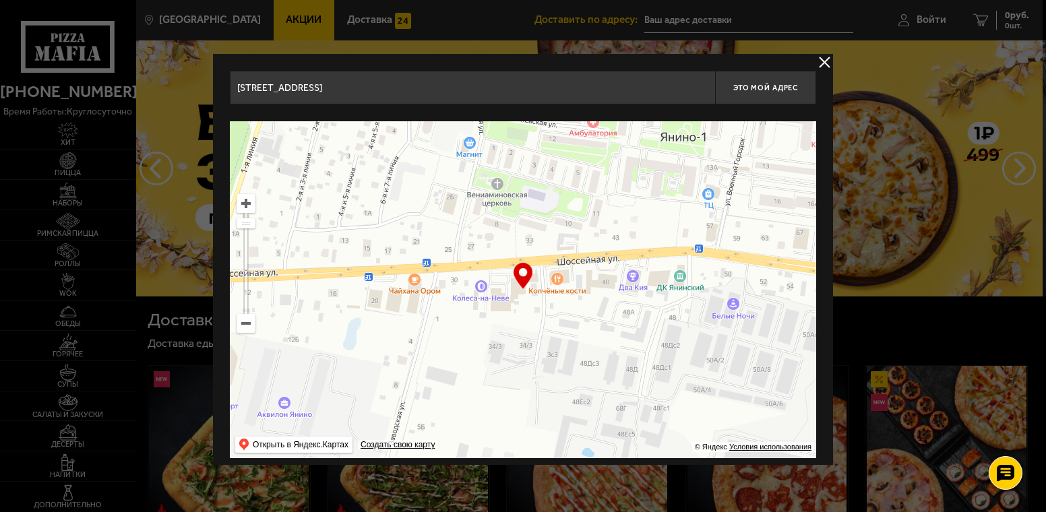
click at [383, 289] on ymaps at bounding box center [523, 289] width 586 height 337
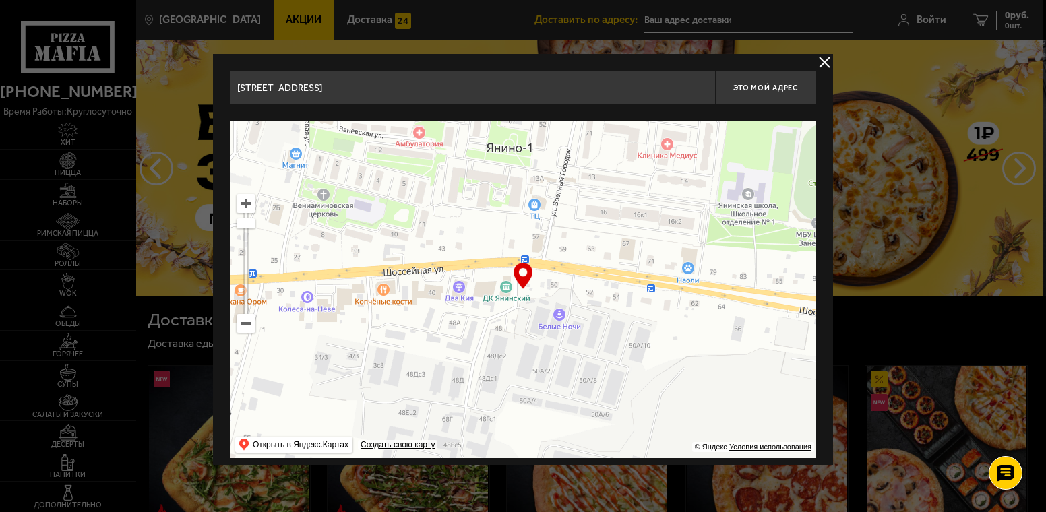
type input "[STREET_ADDRESS]"
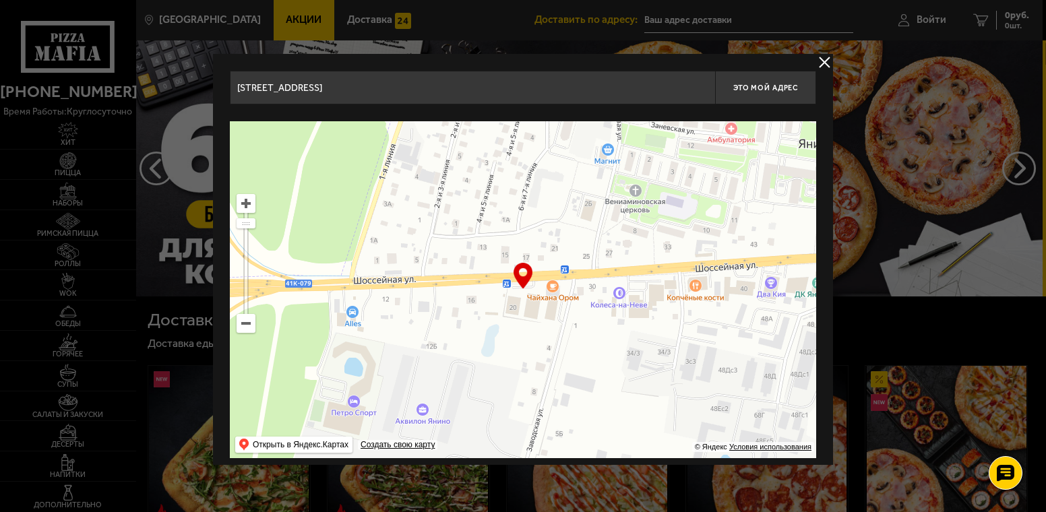
drag, startPoint x: 696, startPoint y: 275, endPoint x: 932, endPoint y: 282, distance: 236.0
click at [751, 78] on button "Это мой адрес" at bounding box center [765, 88] width 101 height 34
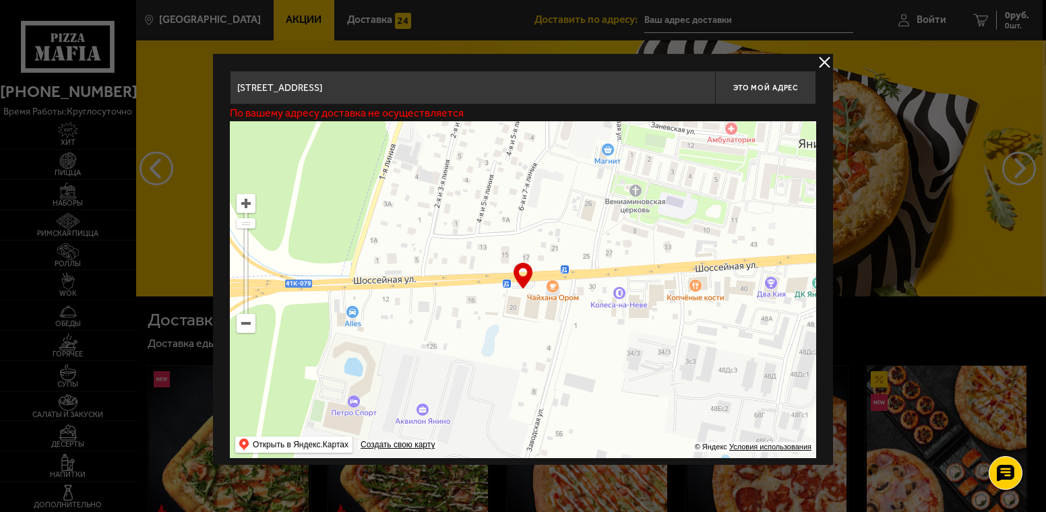
click at [817, 65] on button "delivery type" at bounding box center [824, 62] width 17 height 17
